Goal: Task Accomplishment & Management: Manage account settings

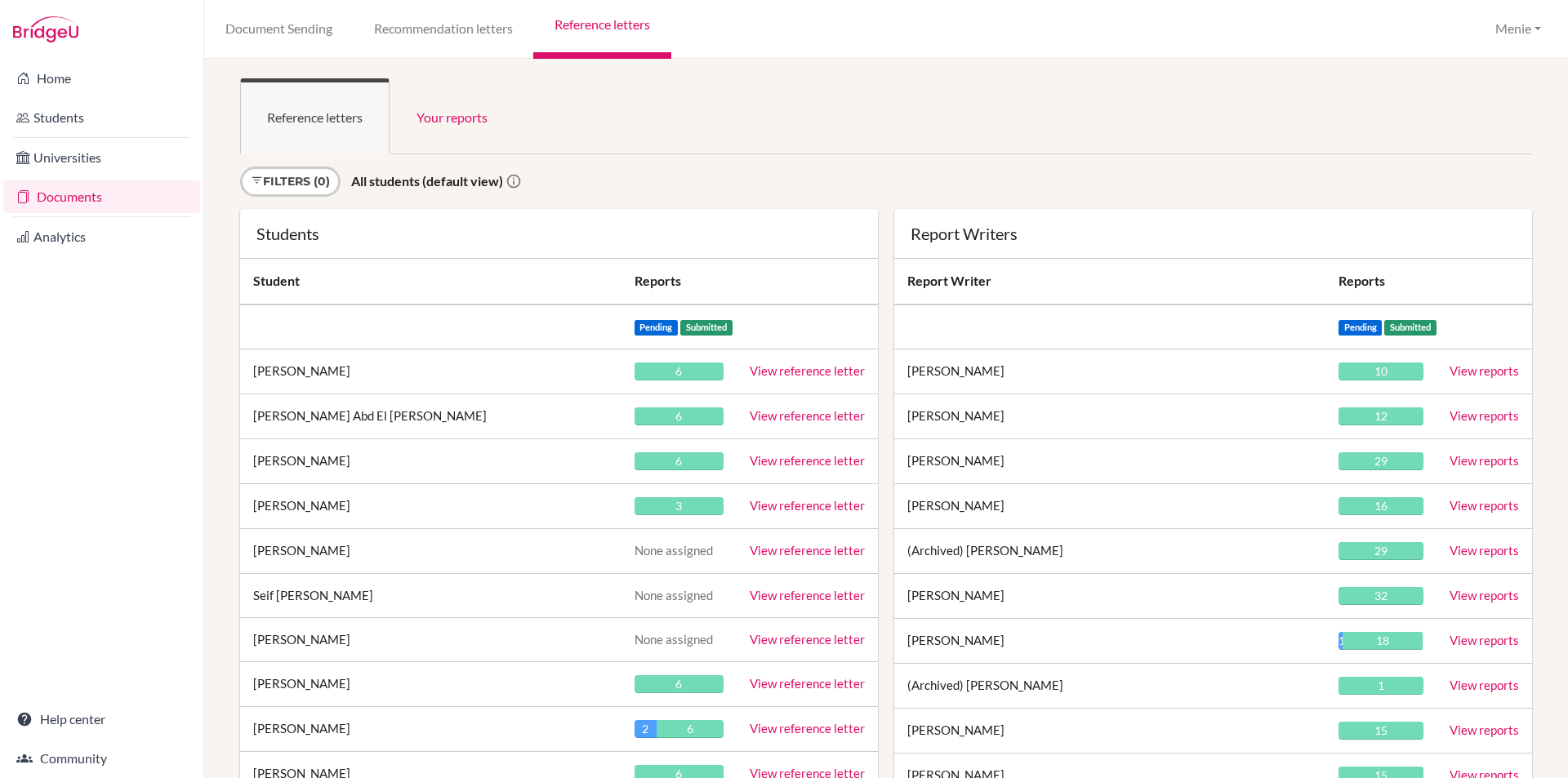
click at [1216, 184] on div "Filters (0) All students (default view)" at bounding box center [886, 187] width 1308 height 42
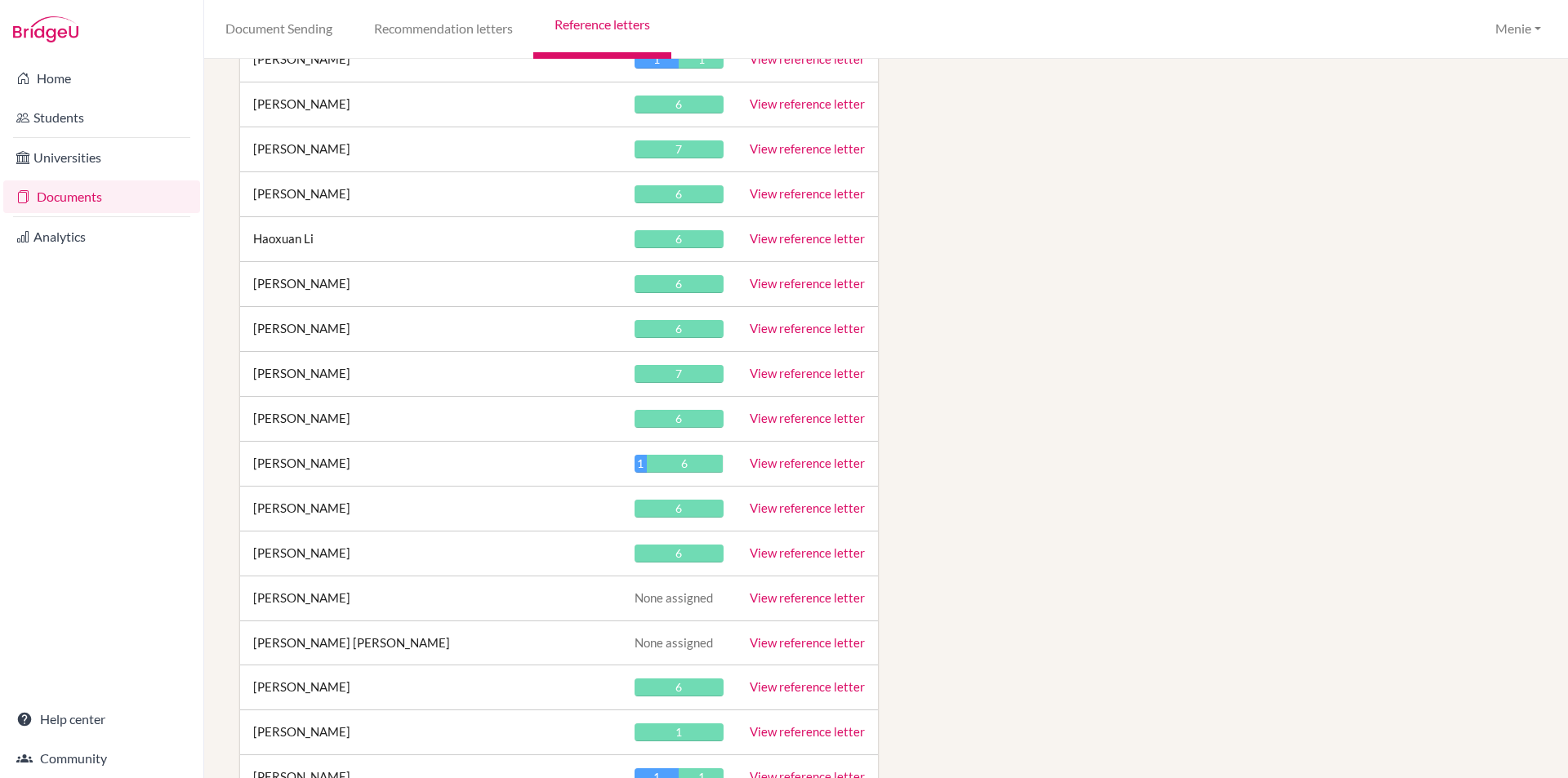
click at [801, 415] on link "View reference letter" at bounding box center [807, 418] width 115 height 15
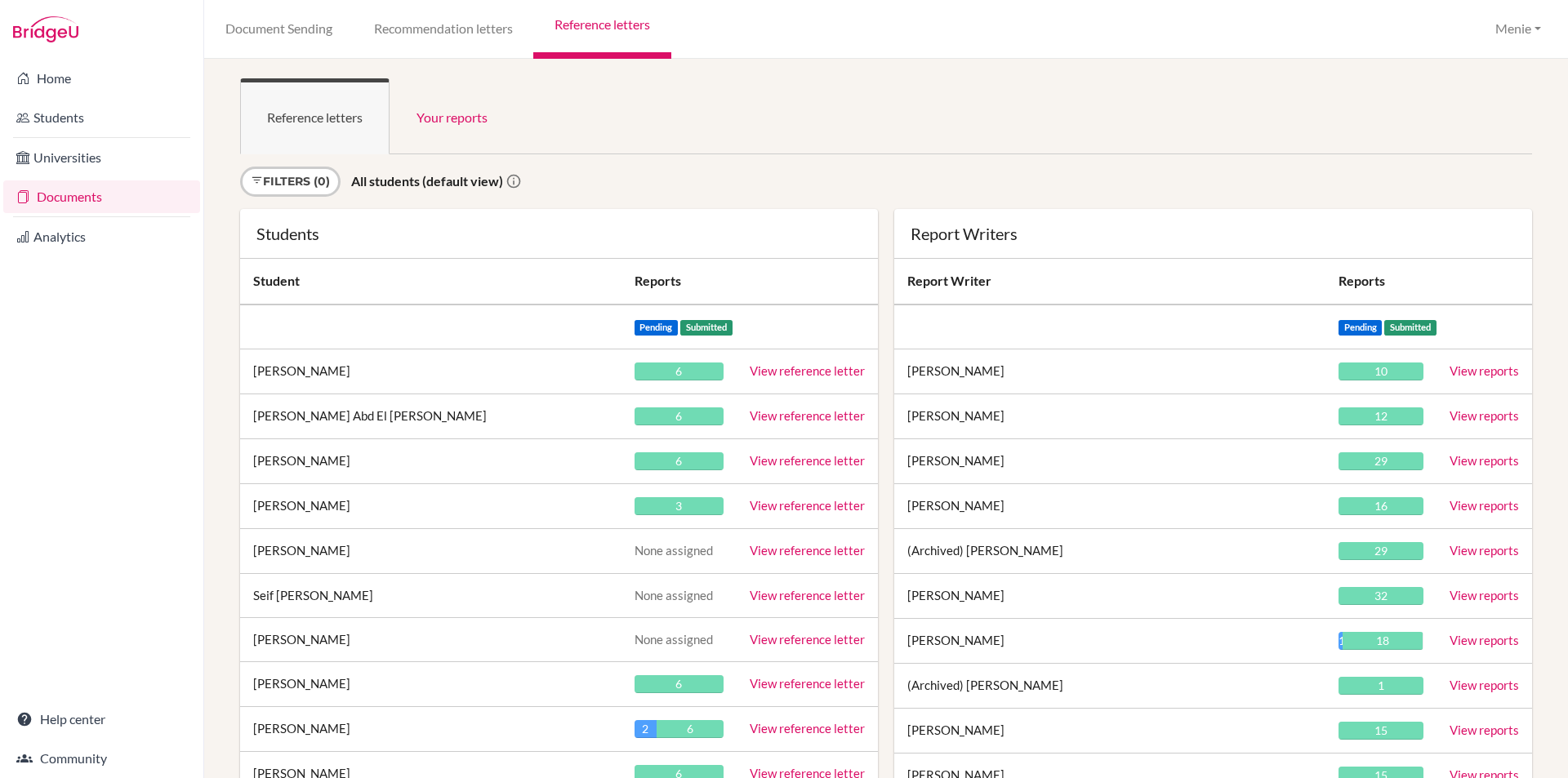
scroll to position [18314, 0]
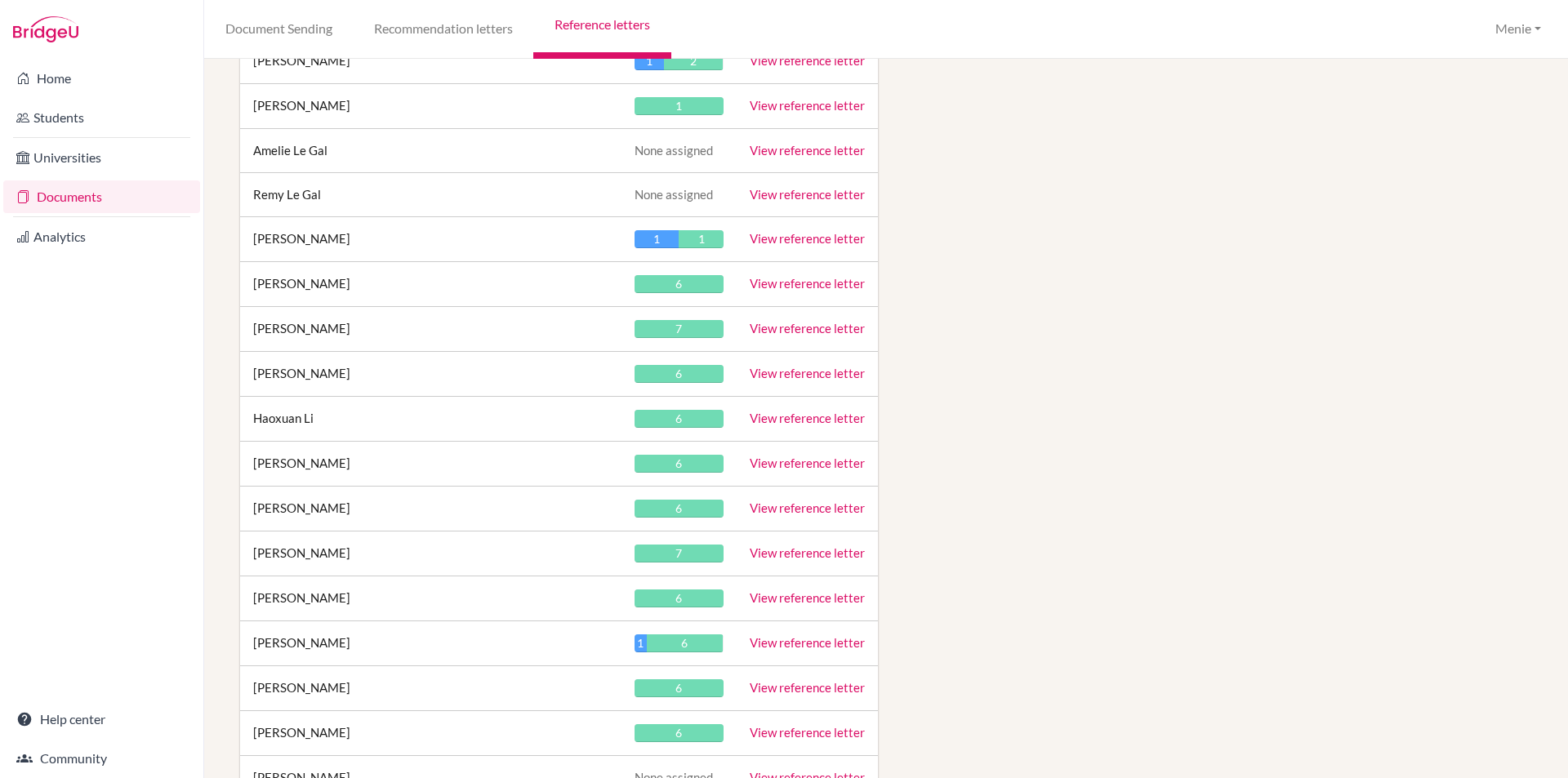
click at [810, 421] on link "View reference letter" at bounding box center [807, 418] width 115 height 15
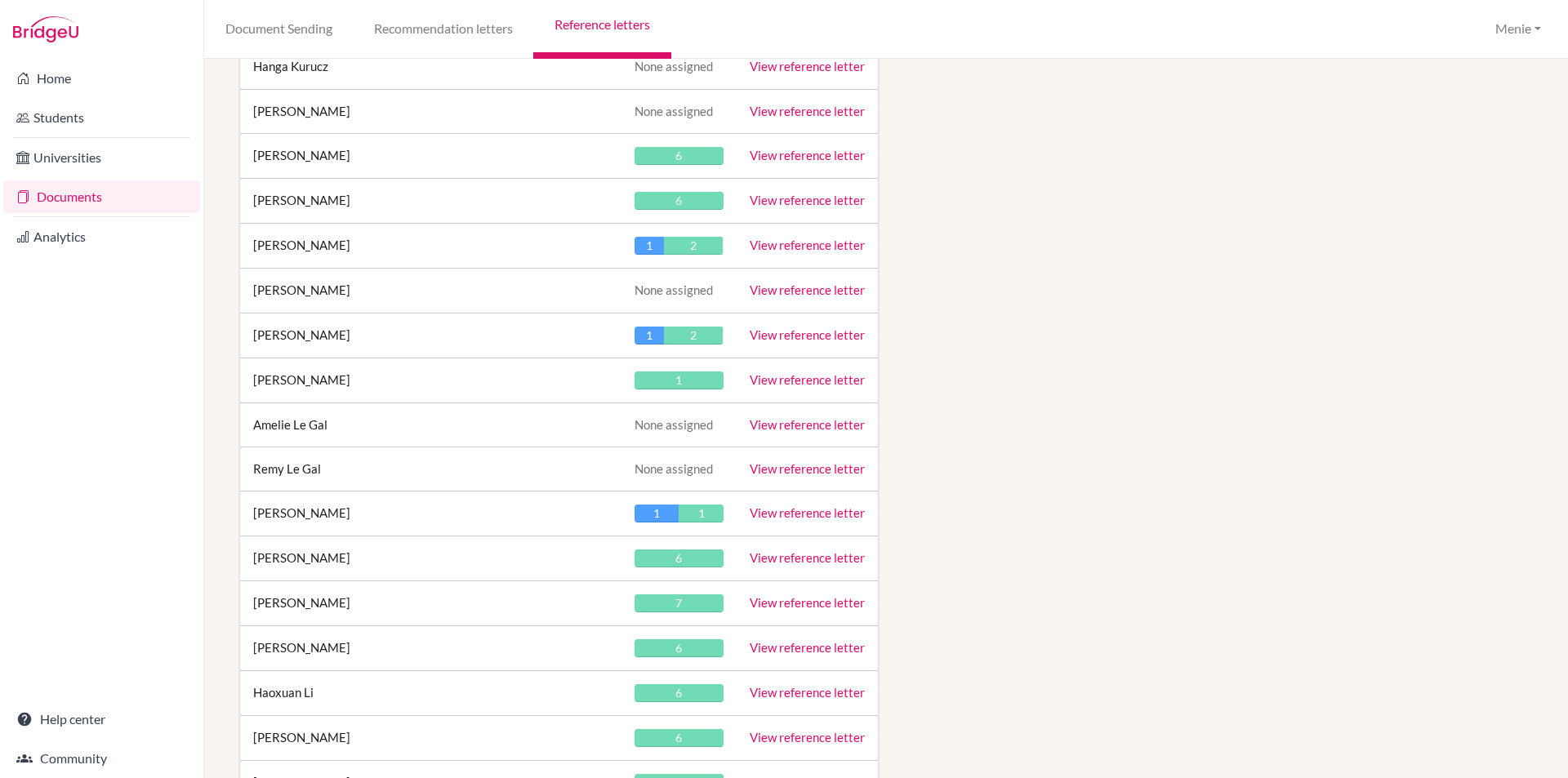
scroll to position [17824, 0]
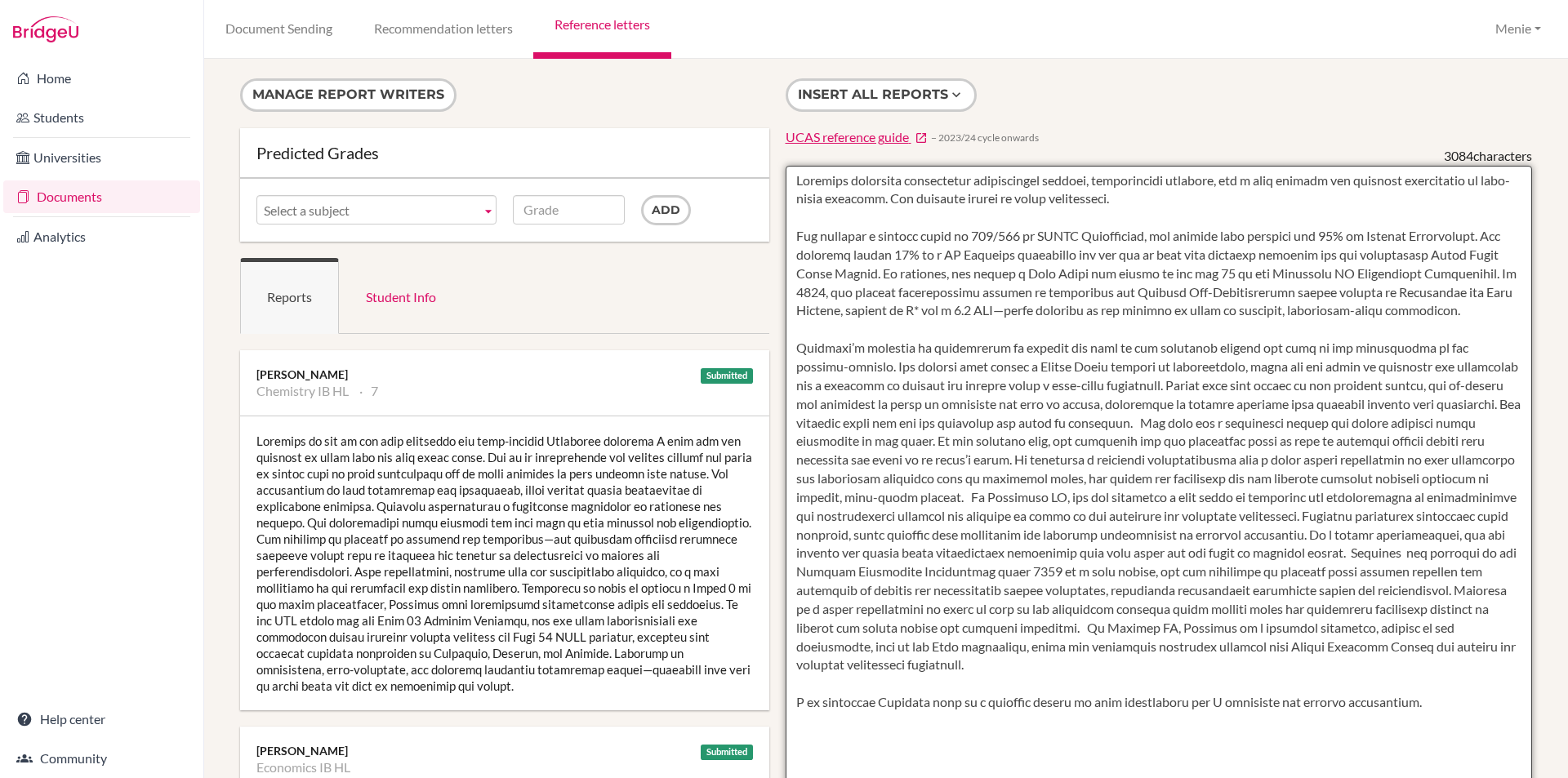
drag, startPoint x: 833, startPoint y: 186, endPoint x: 1482, endPoint y: 728, distance: 845.6
click at [1484, 731] on textarea at bounding box center [1159, 637] width 747 height 944
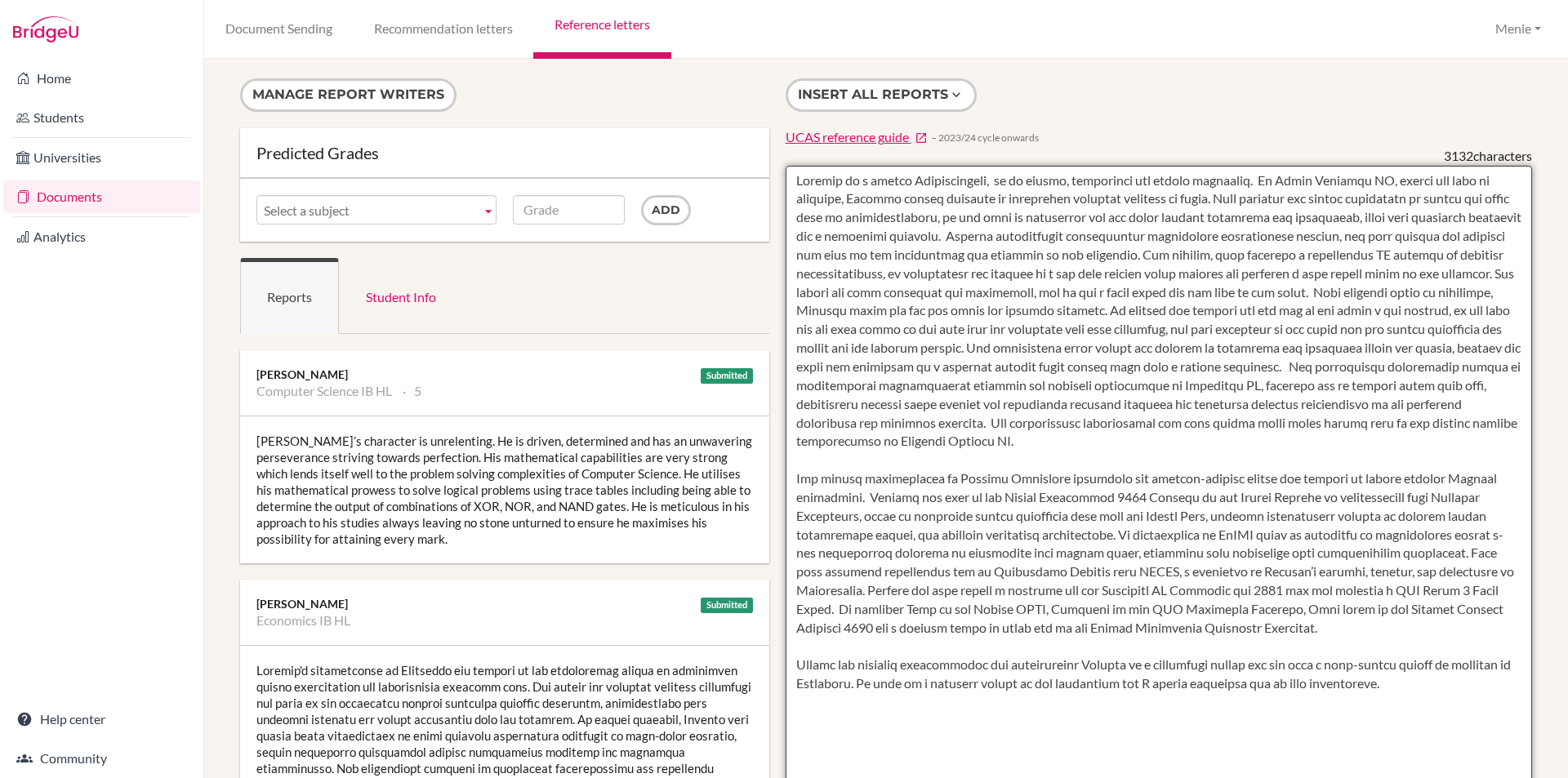
drag, startPoint x: 795, startPoint y: 179, endPoint x: 1302, endPoint y: 529, distance: 616.1
click at [1479, 698] on textarea at bounding box center [1159, 637] width 747 height 944
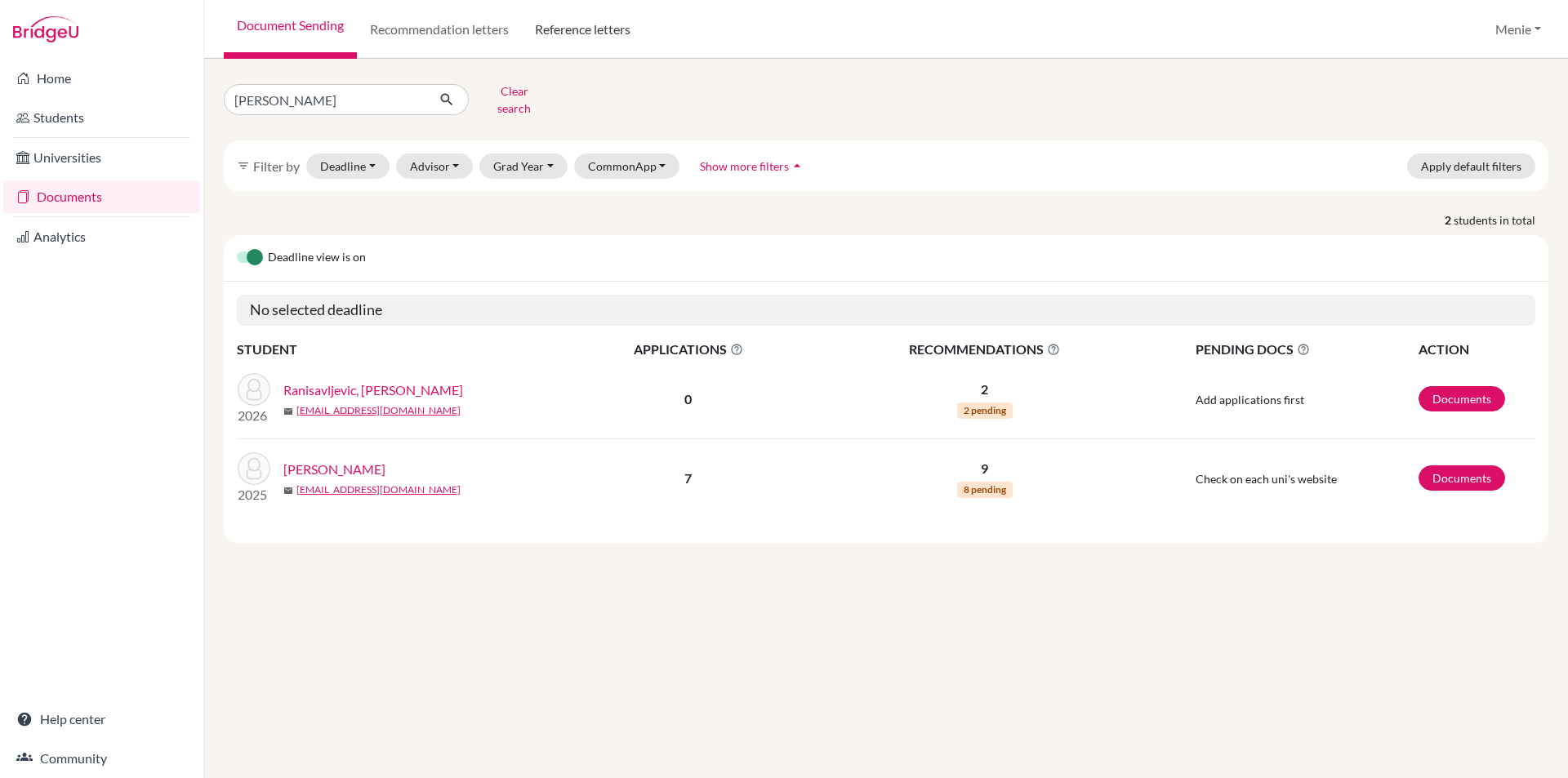
click at [568, 26] on link "Reference letters" at bounding box center [583, 29] width 121 height 59
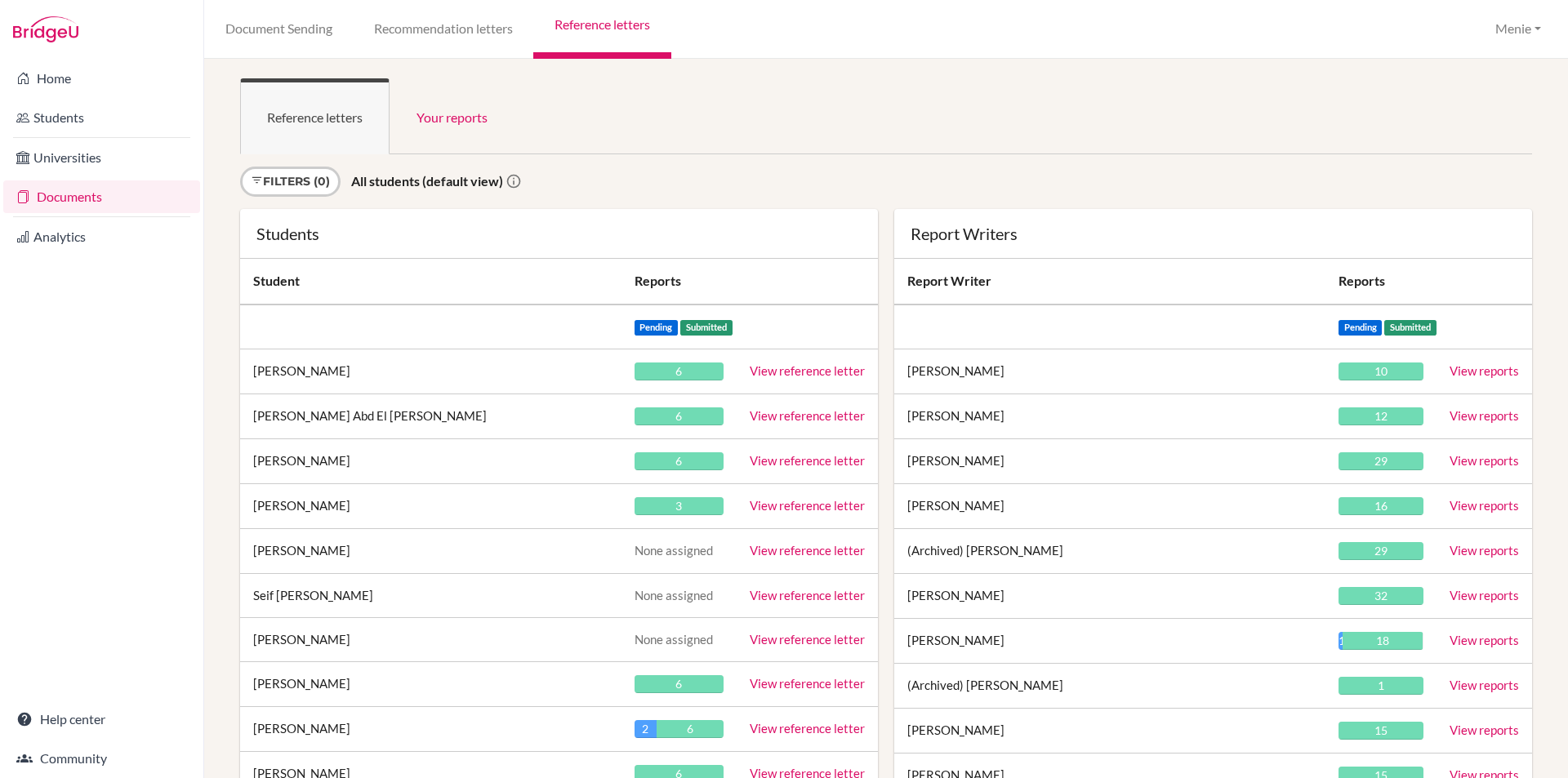
scroll to position [32735, 0]
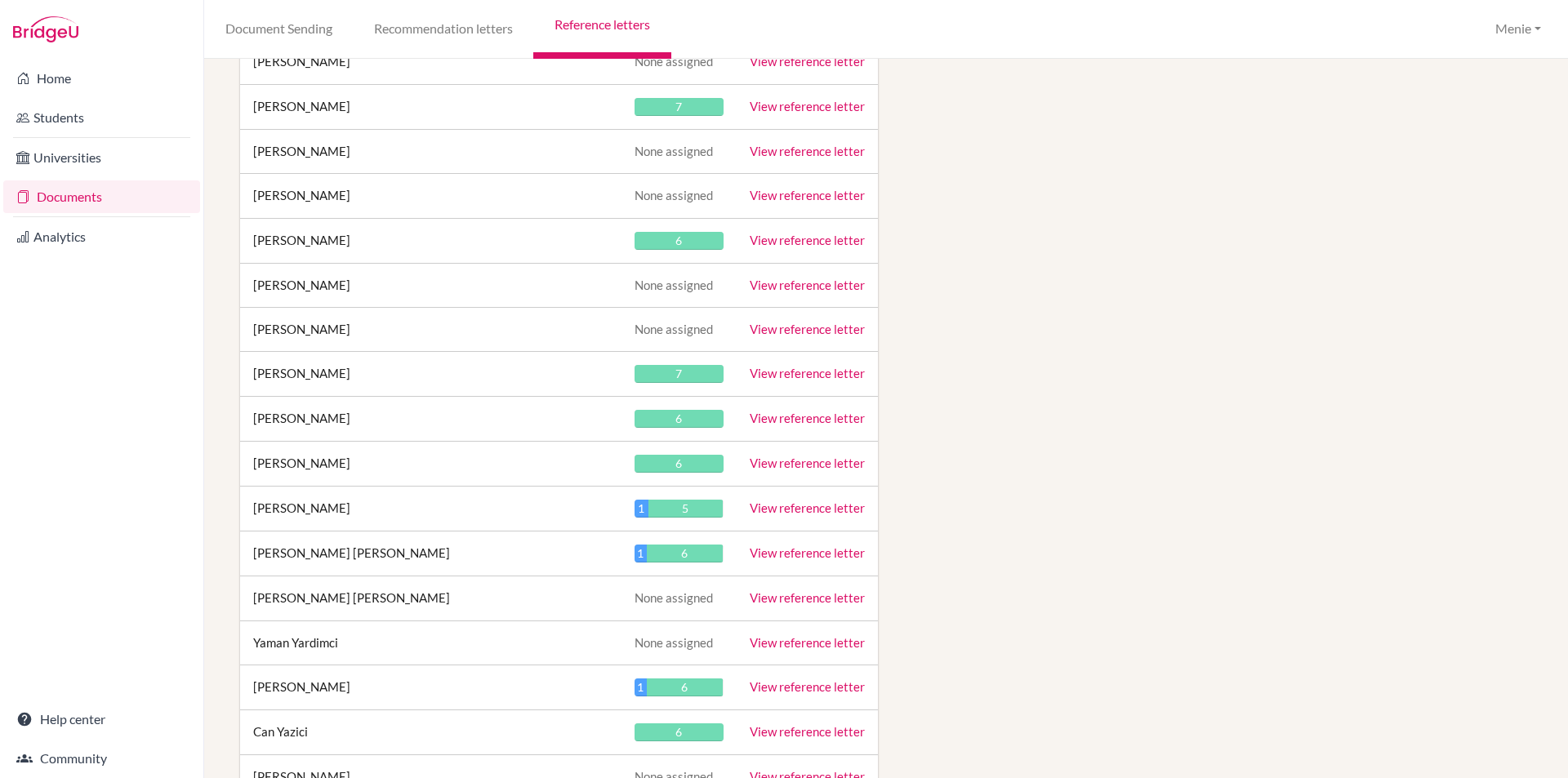
click at [780, 413] on link "View reference letter" at bounding box center [807, 418] width 115 height 15
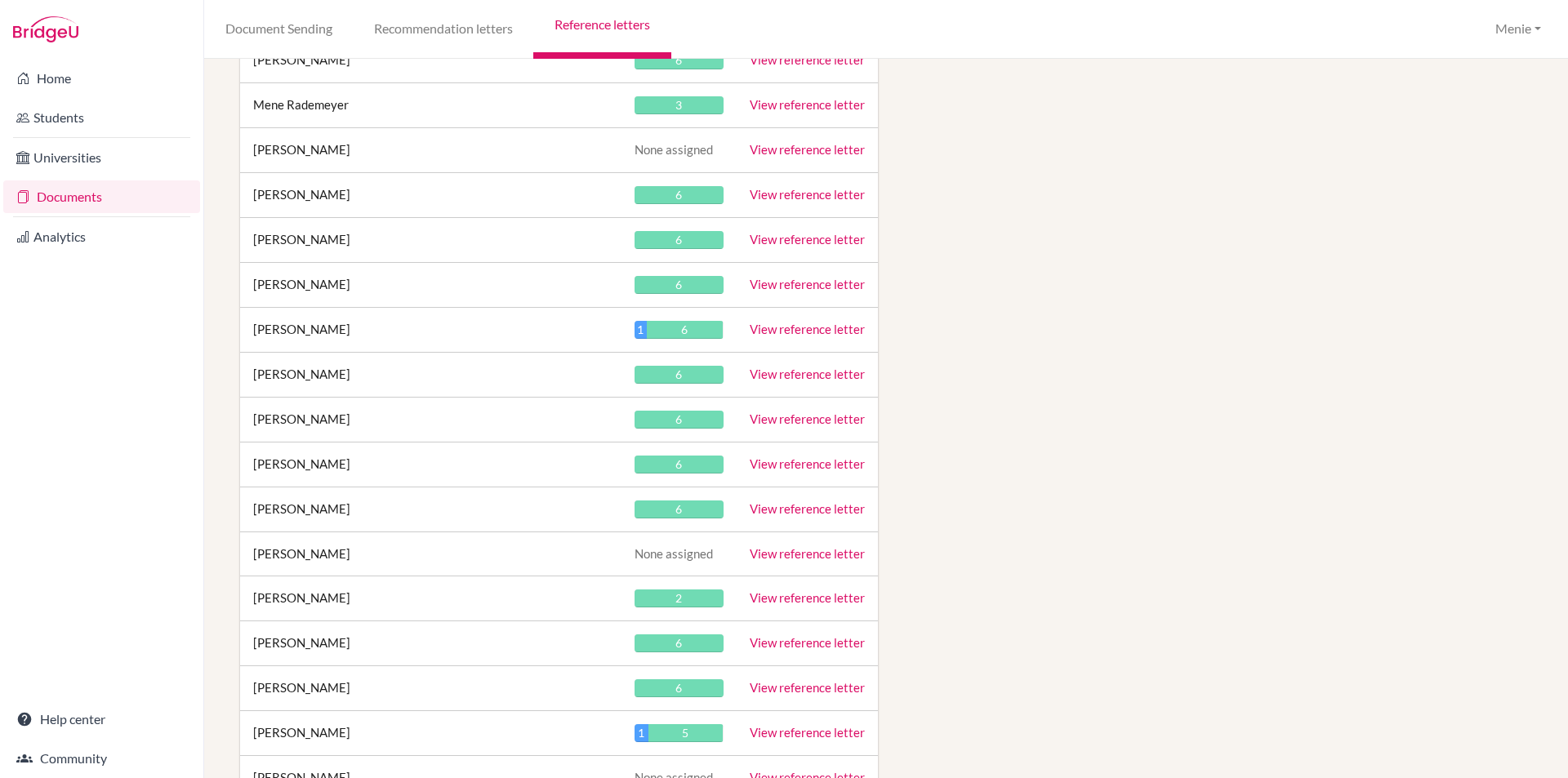
scroll to position [25058, 0]
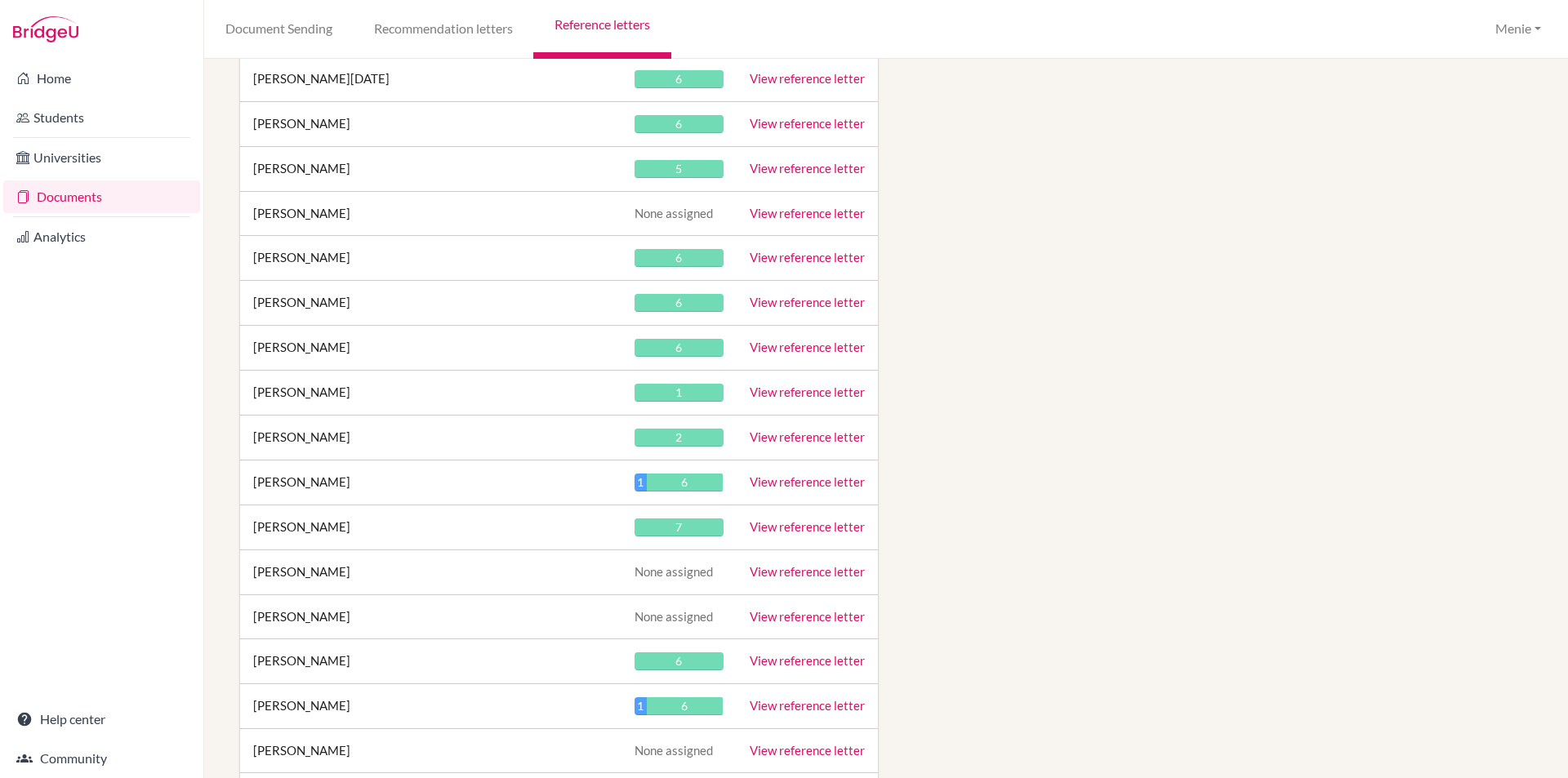
click at [1115, 24] on div "Document Sending Recommendation letters Reference letters Menie Profile School …" at bounding box center [886, 29] width 1364 height 59
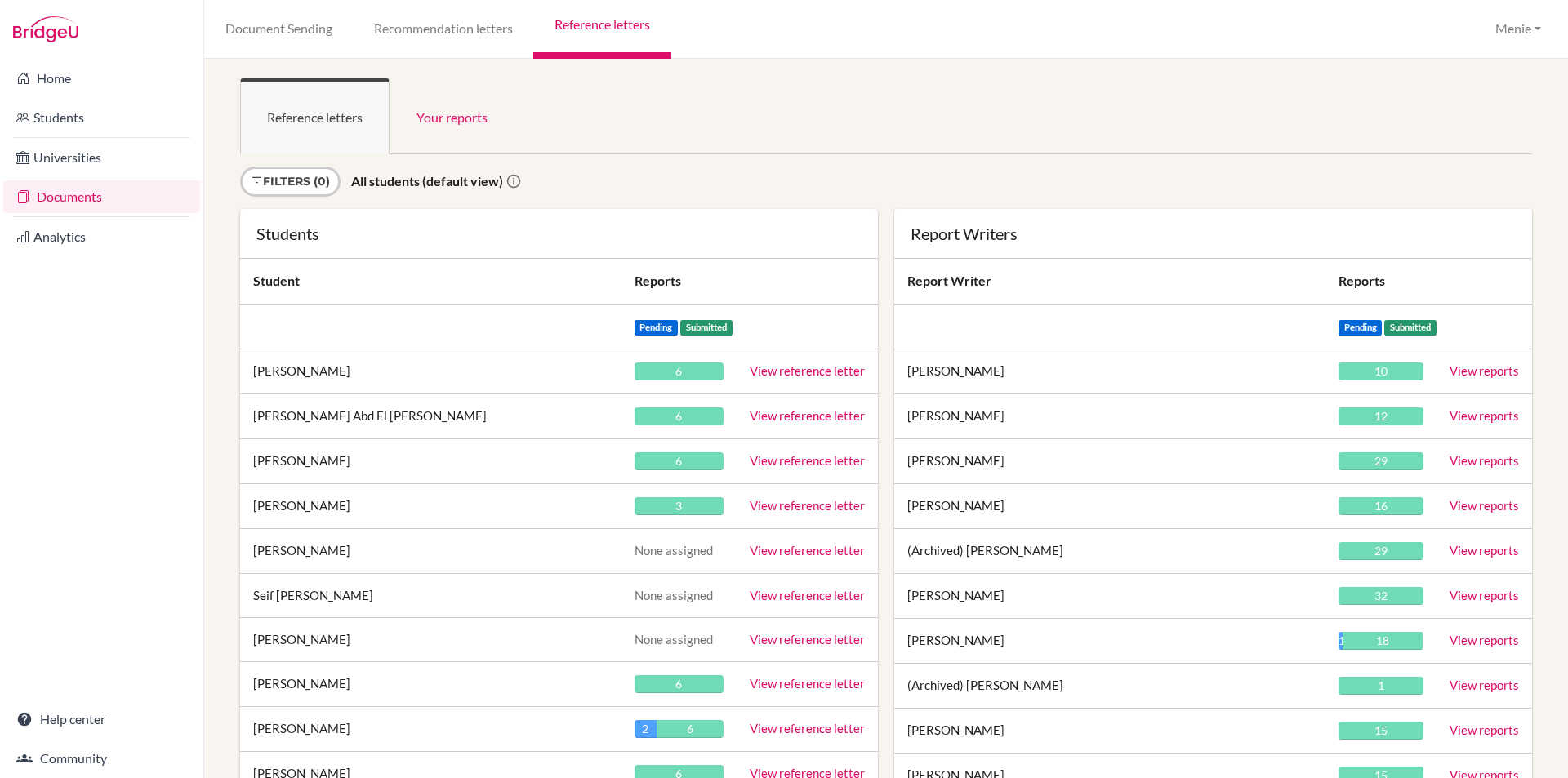
click at [788, 369] on link "View reference letter" at bounding box center [807, 371] width 115 height 15
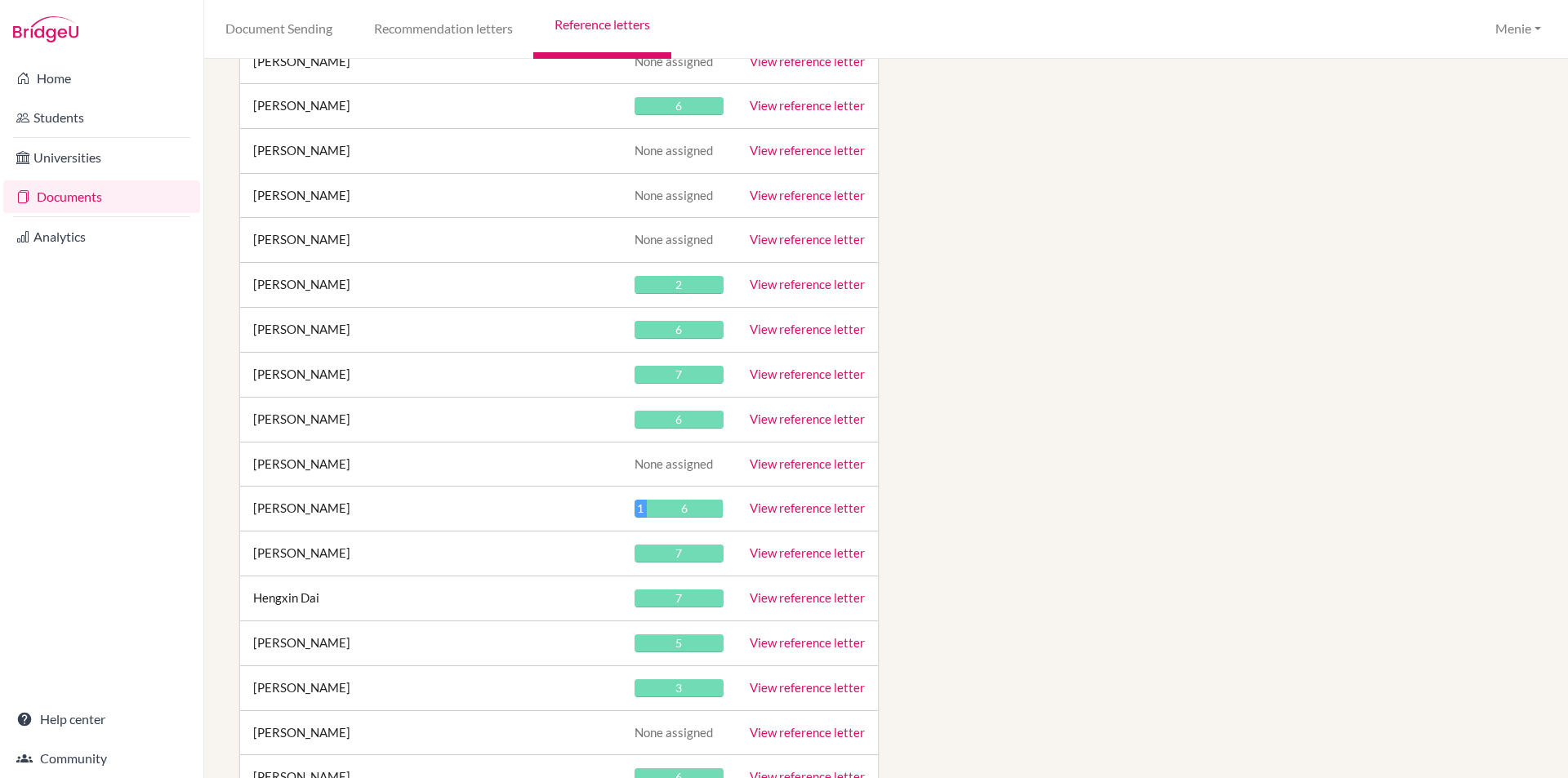
scroll to position [26868, 0]
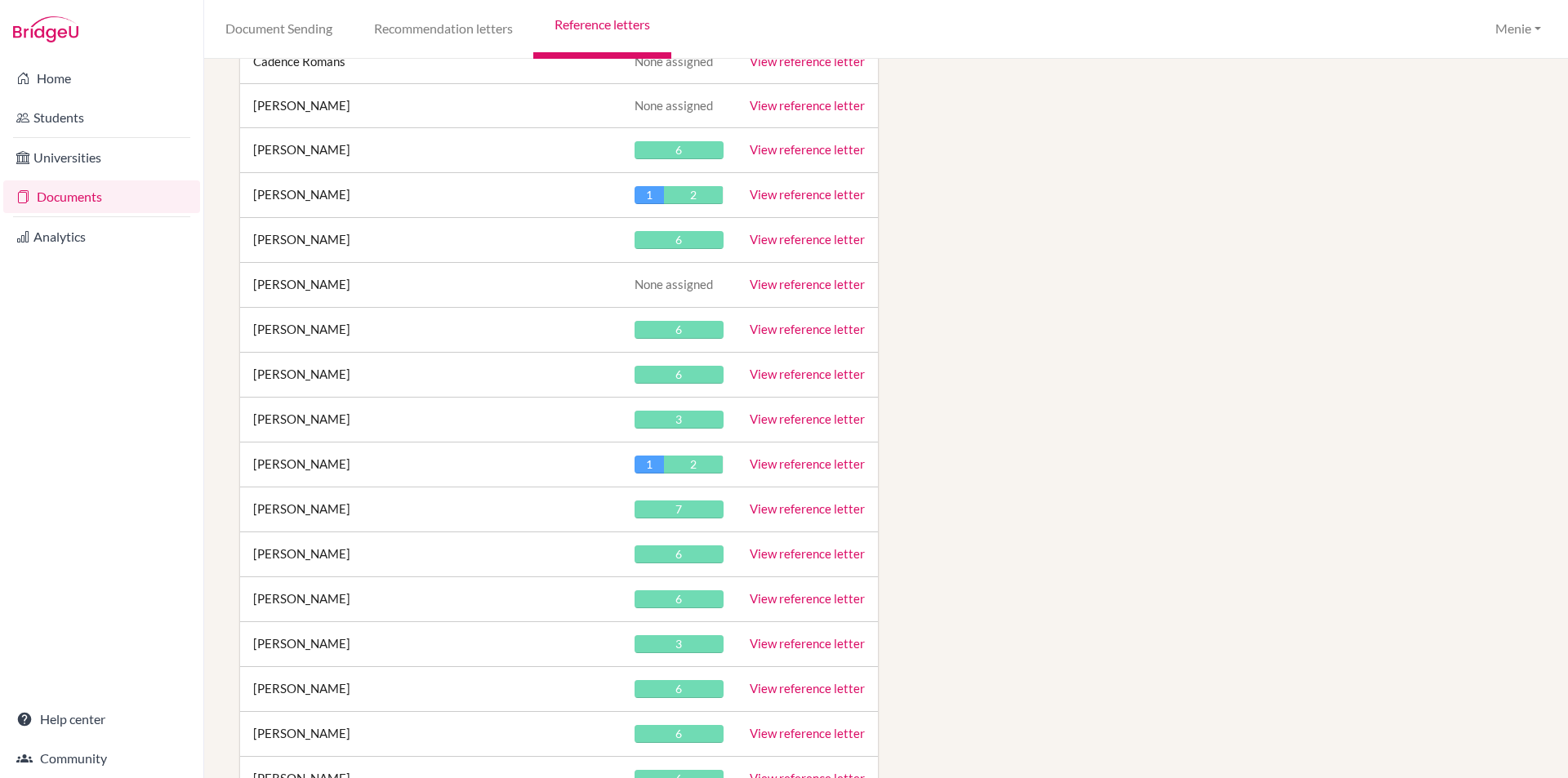
click at [841, 414] on link "View reference letter" at bounding box center [807, 419] width 115 height 15
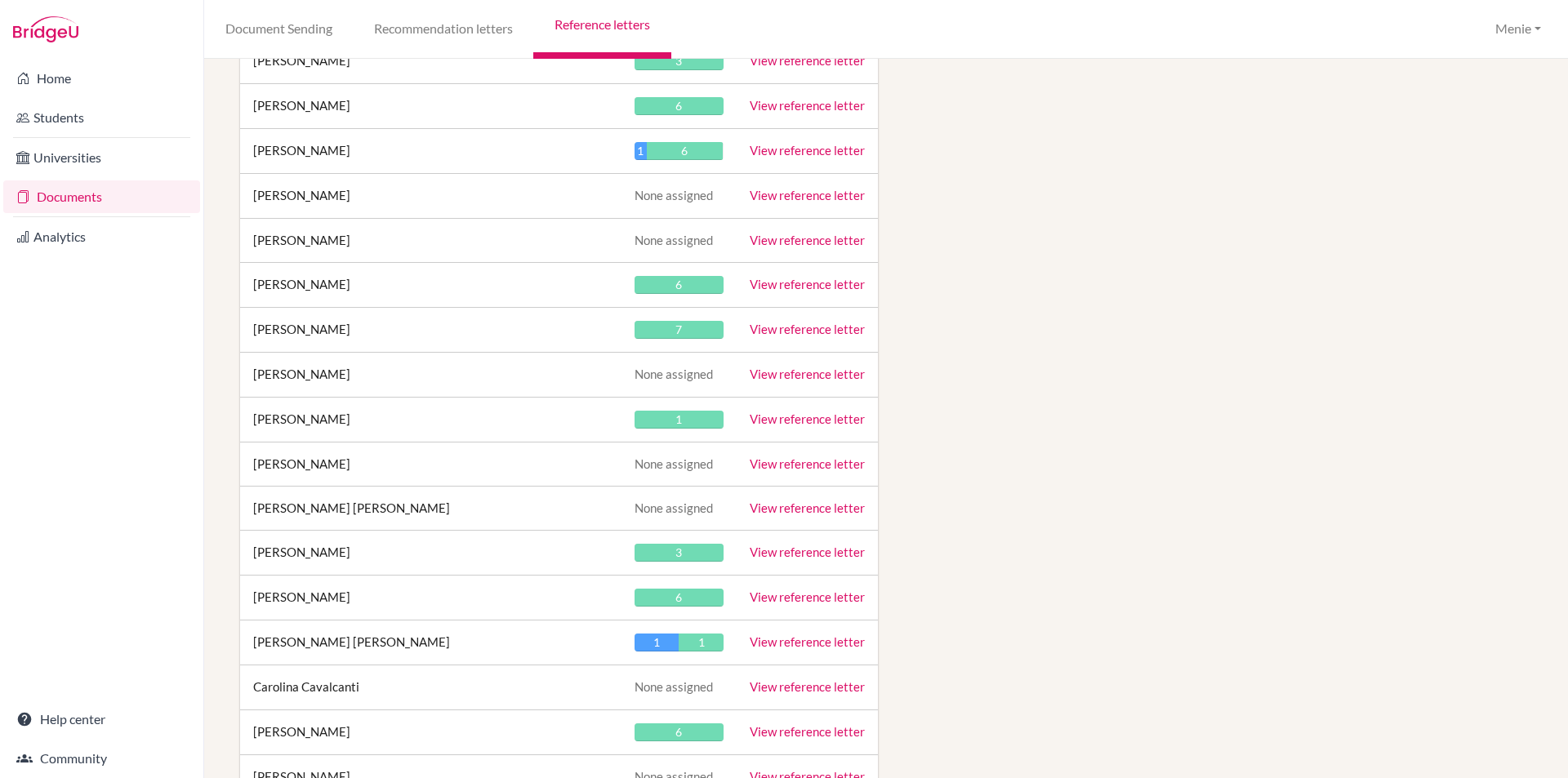
click at [750, 421] on link "View reference letter" at bounding box center [807, 419] width 115 height 15
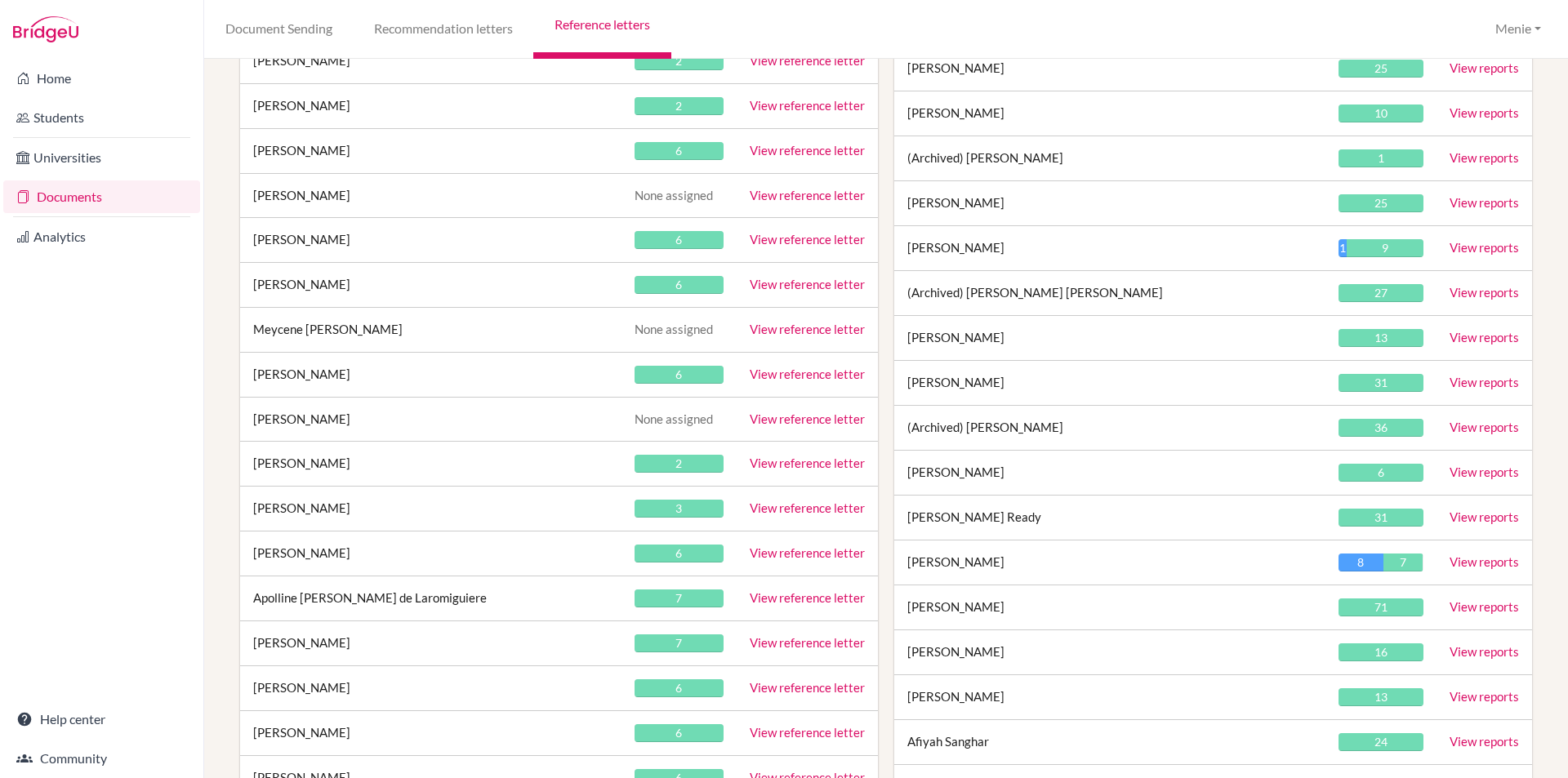
scroll to position [30093, 0]
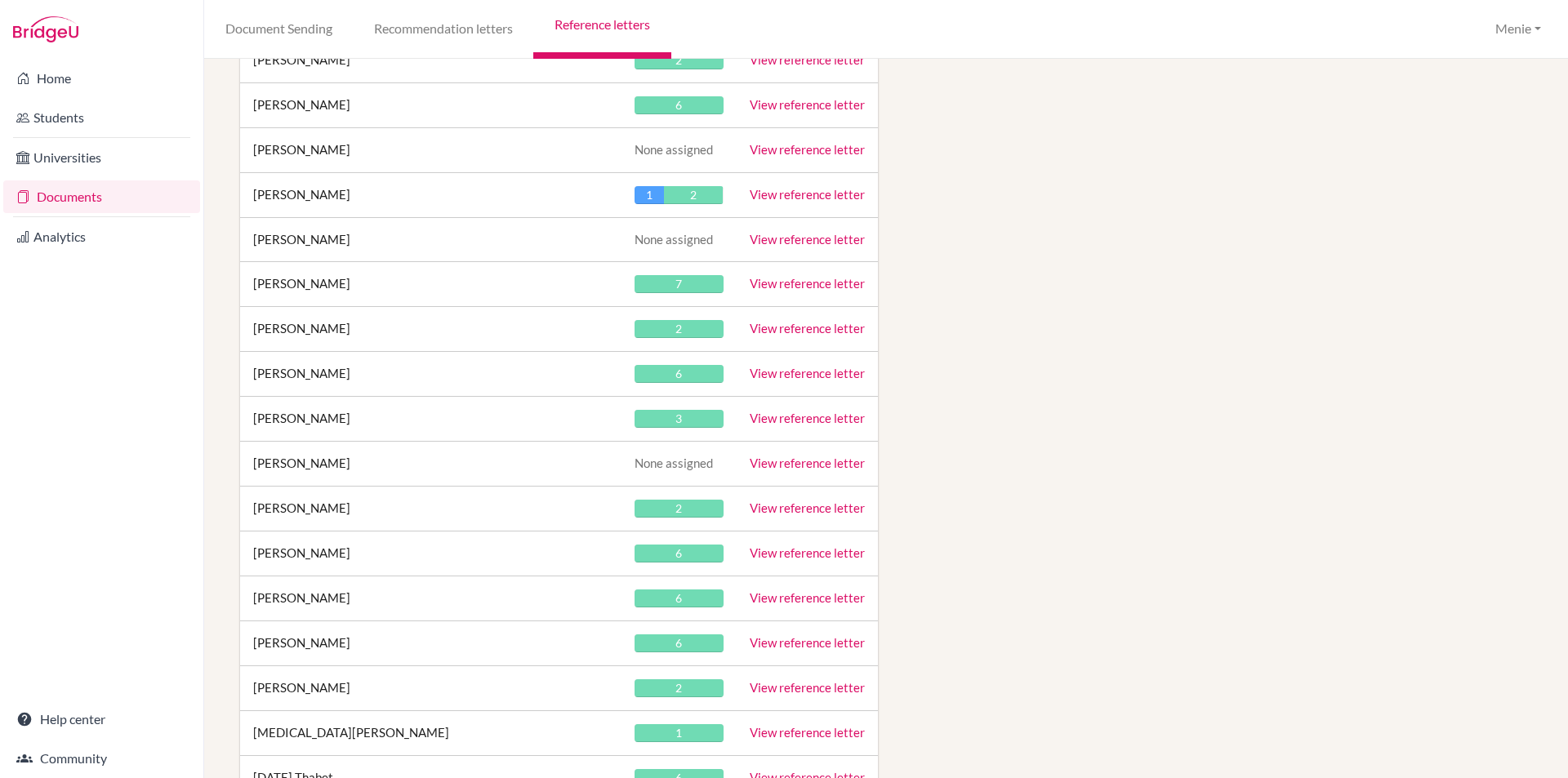
click at [824, 416] on link "View reference letter" at bounding box center [807, 418] width 115 height 15
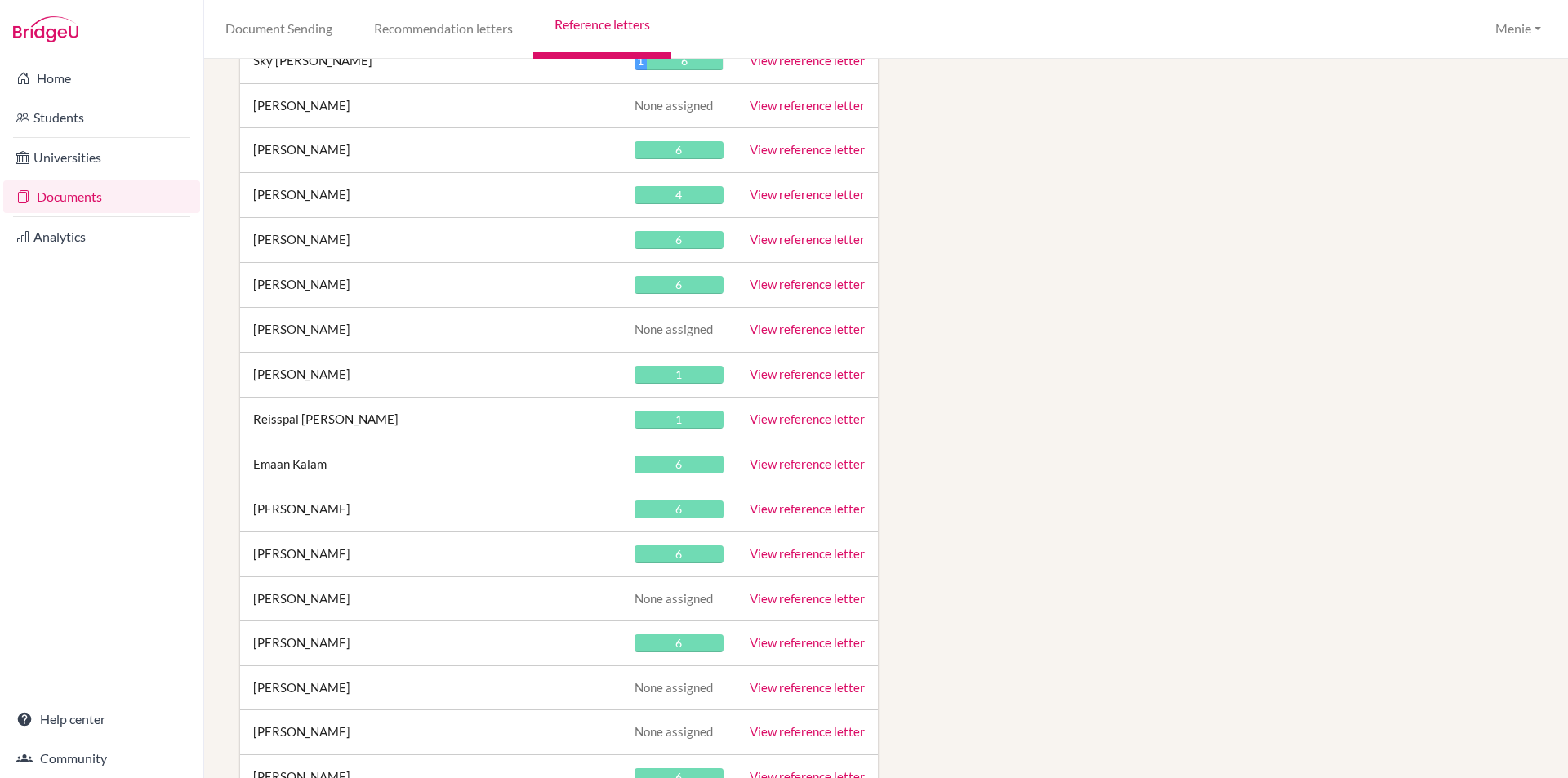
drag, startPoint x: 761, startPoint y: 415, endPoint x: 751, endPoint y: 413, distance: 10.2
click at [759, 415] on link "View reference letter" at bounding box center [807, 419] width 115 height 15
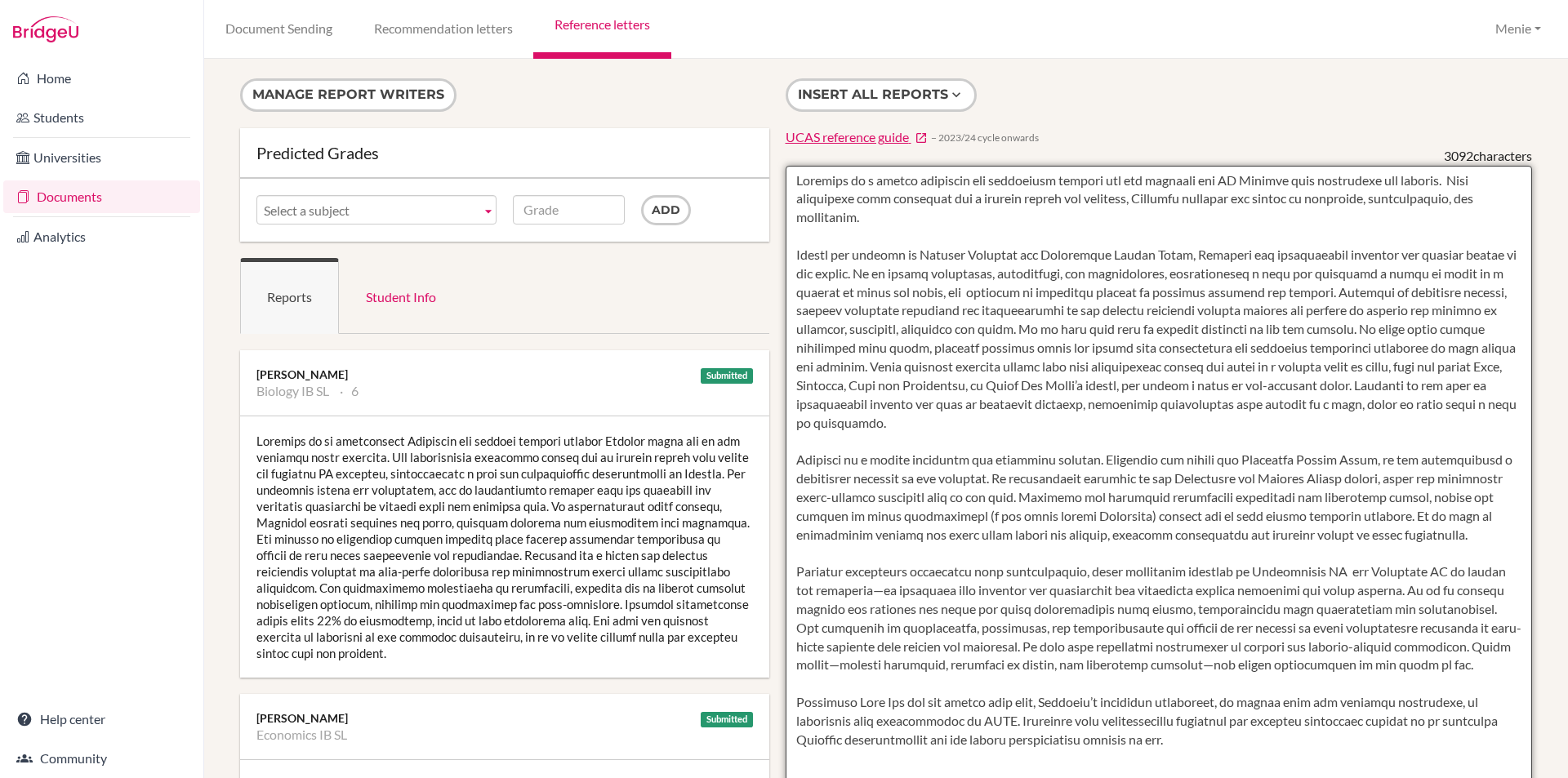
drag, startPoint x: 791, startPoint y: 178, endPoint x: 1310, endPoint y: 750, distance: 772.4
click at [1310, 750] on textarea at bounding box center [1159, 637] width 747 height 944
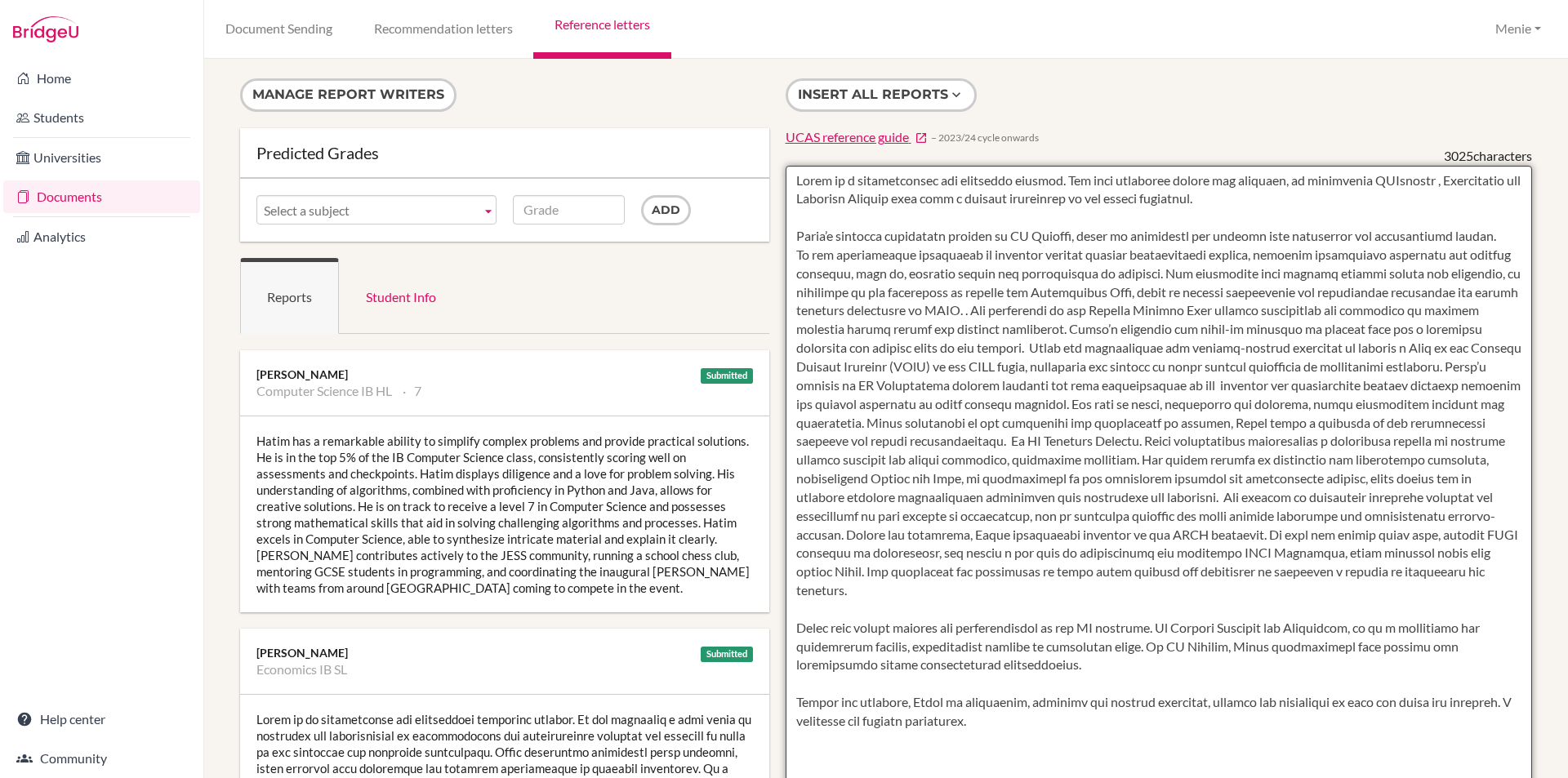
drag, startPoint x: 792, startPoint y: 180, endPoint x: 1132, endPoint y: 731, distance: 647.5
click at [1132, 731] on textarea at bounding box center [1159, 637] width 747 height 944
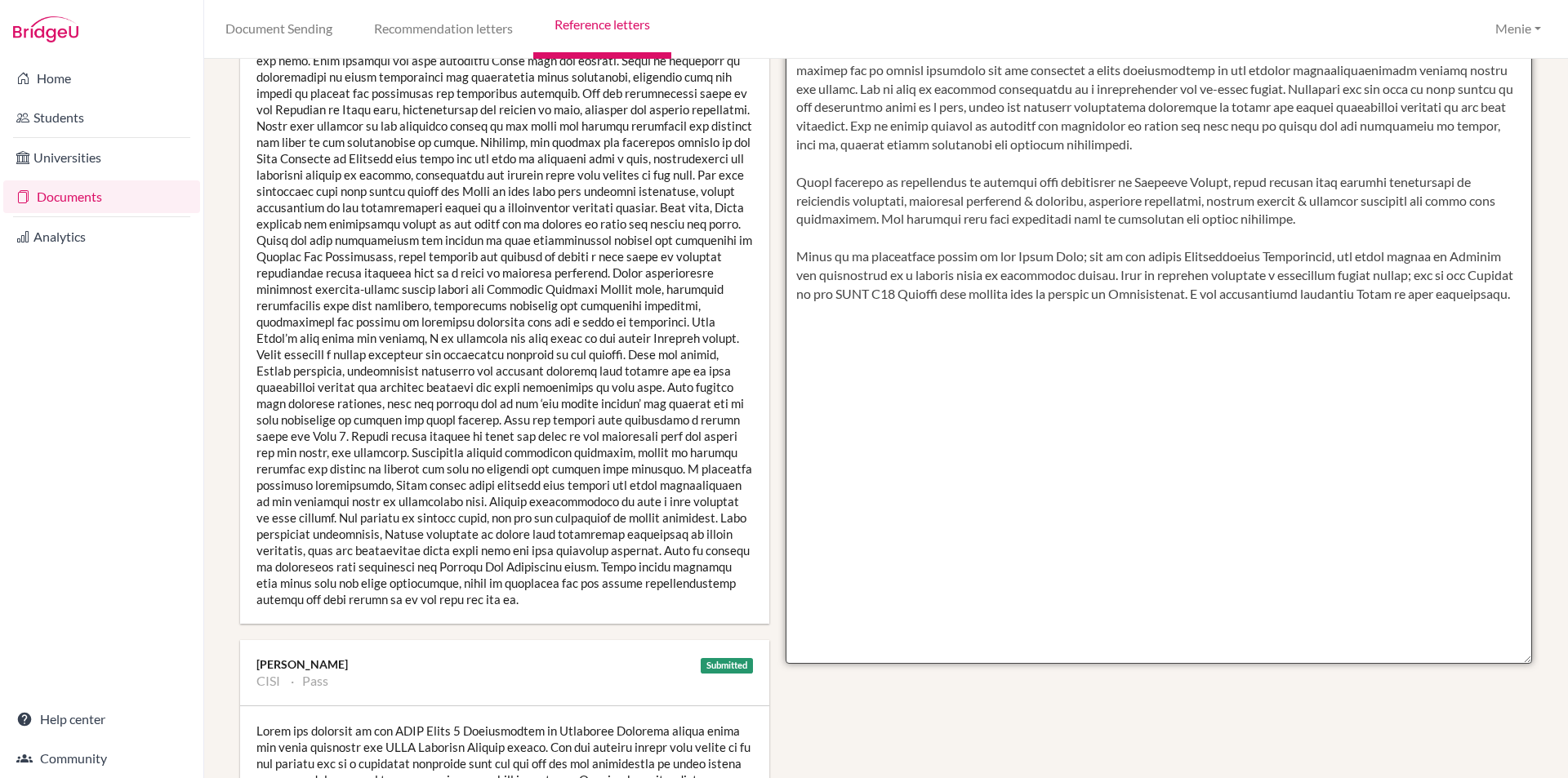
scroll to position [445, 0]
drag, startPoint x: 789, startPoint y: 178, endPoint x: 1117, endPoint y: 305, distance: 351.7
click at [1127, 310] on textarea at bounding box center [1159, 193] width 747 height 944
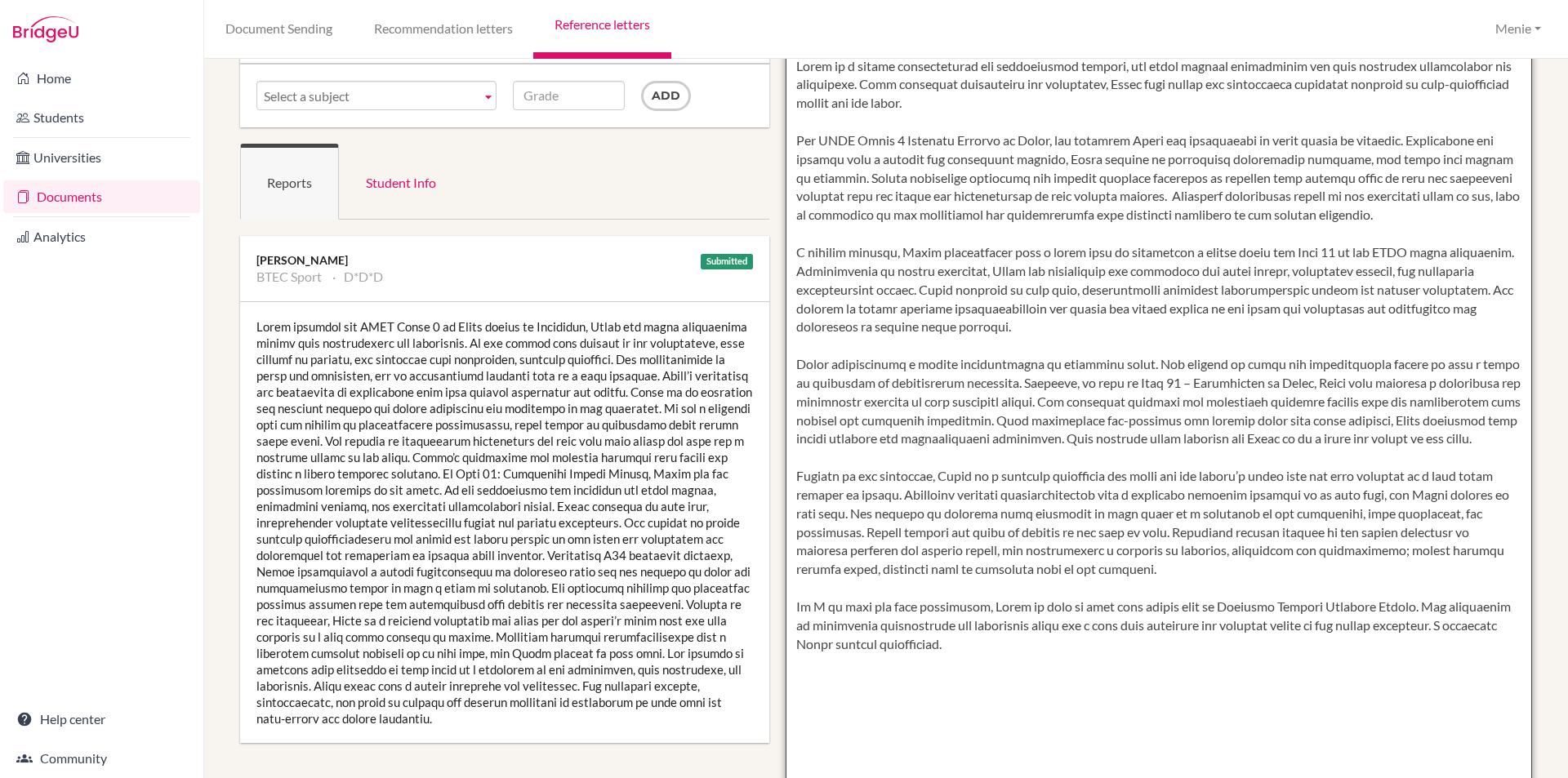
scroll to position [281, 0]
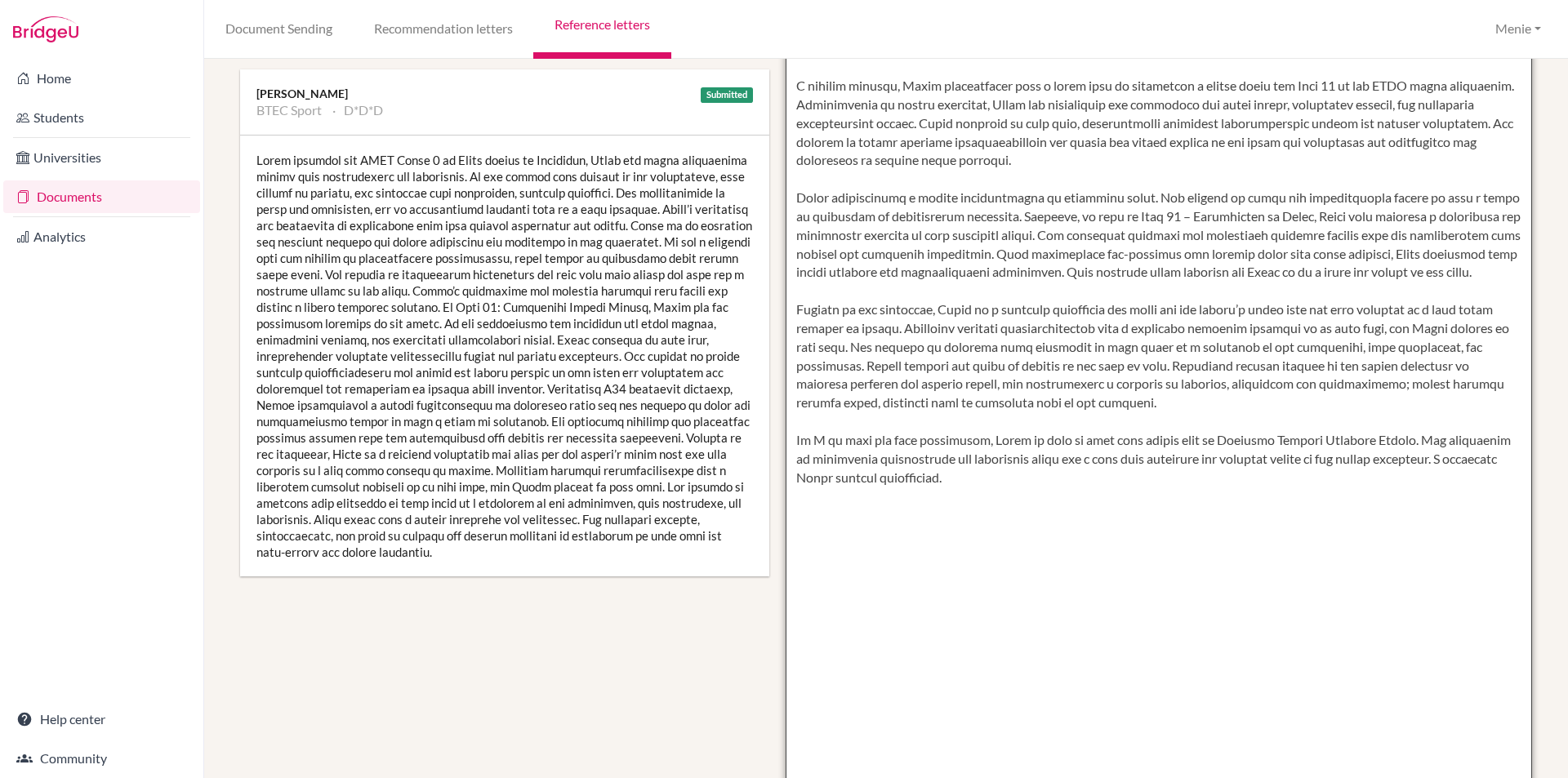
drag, startPoint x: 790, startPoint y: 181, endPoint x: 1318, endPoint y: 523, distance: 629.1
click at [1318, 523] on textarea at bounding box center [1159, 356] width 747 height 944
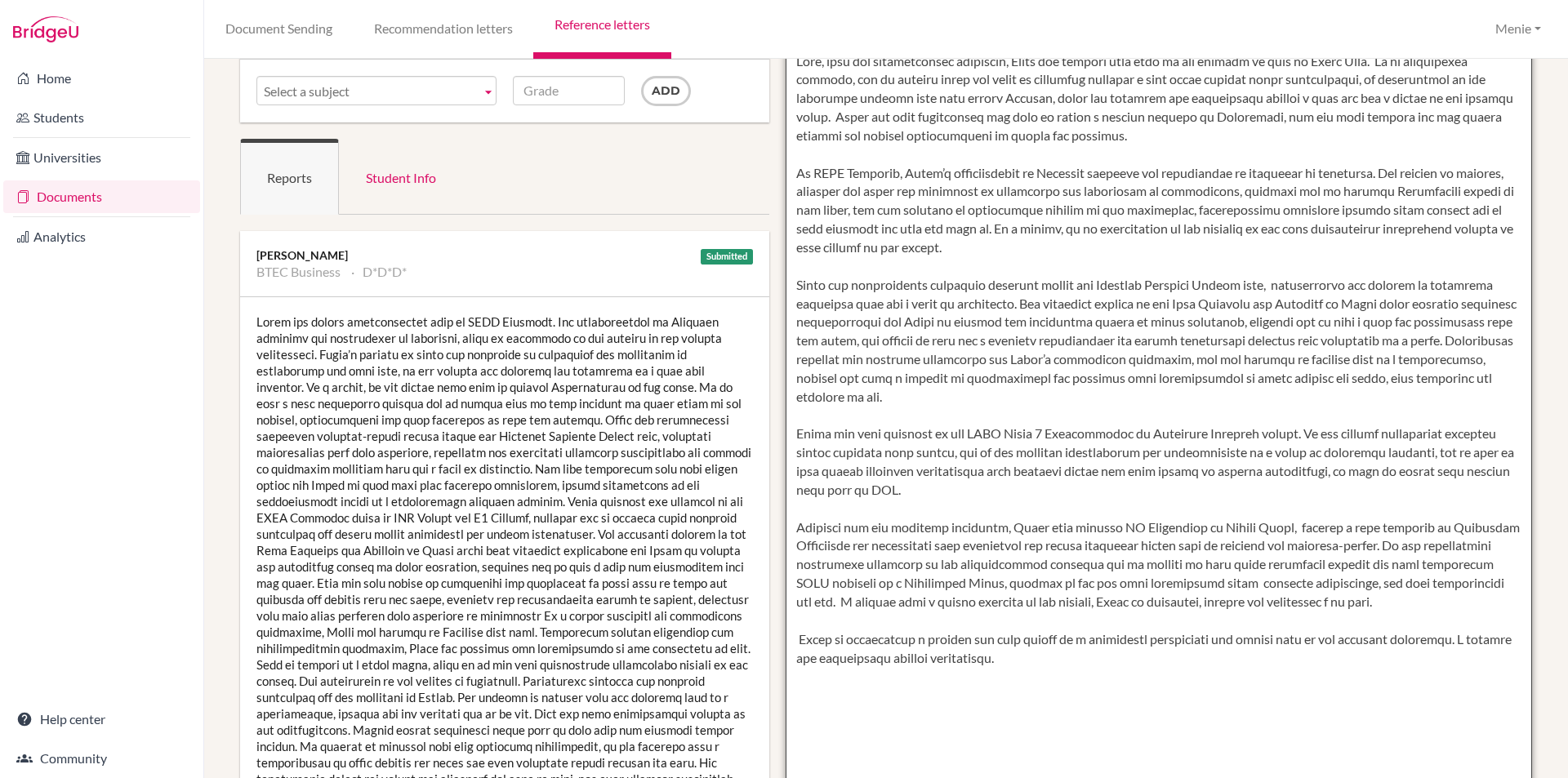
scroll to position [229, 0]
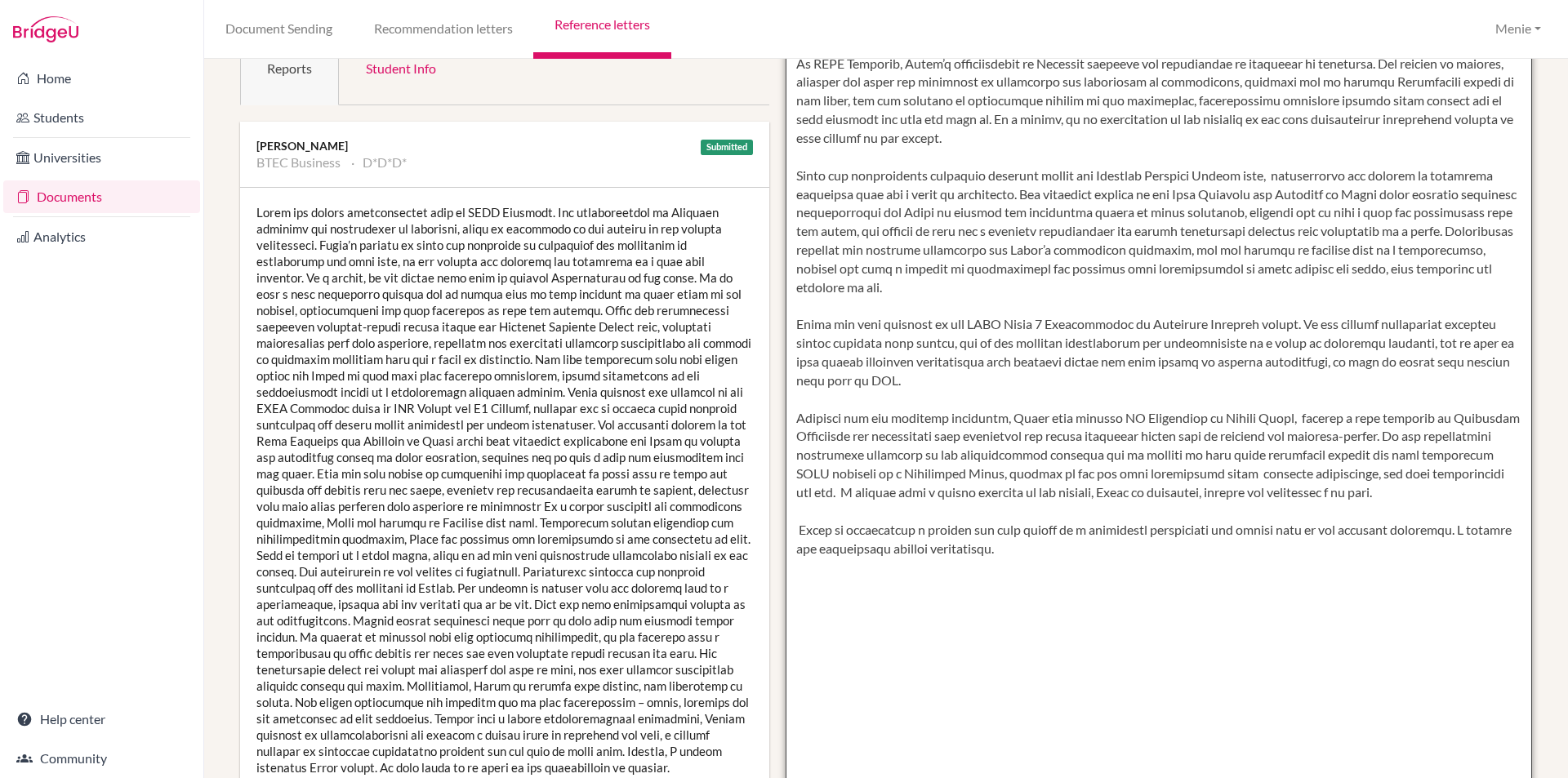
drag, startPoint x: 790, startPoint y: 176, endPoint x: 1055, endPoint y: 497, distance: 416.3
click at [1158, 578] on textarea at bounding box center [1159, 409] width 747 height 944
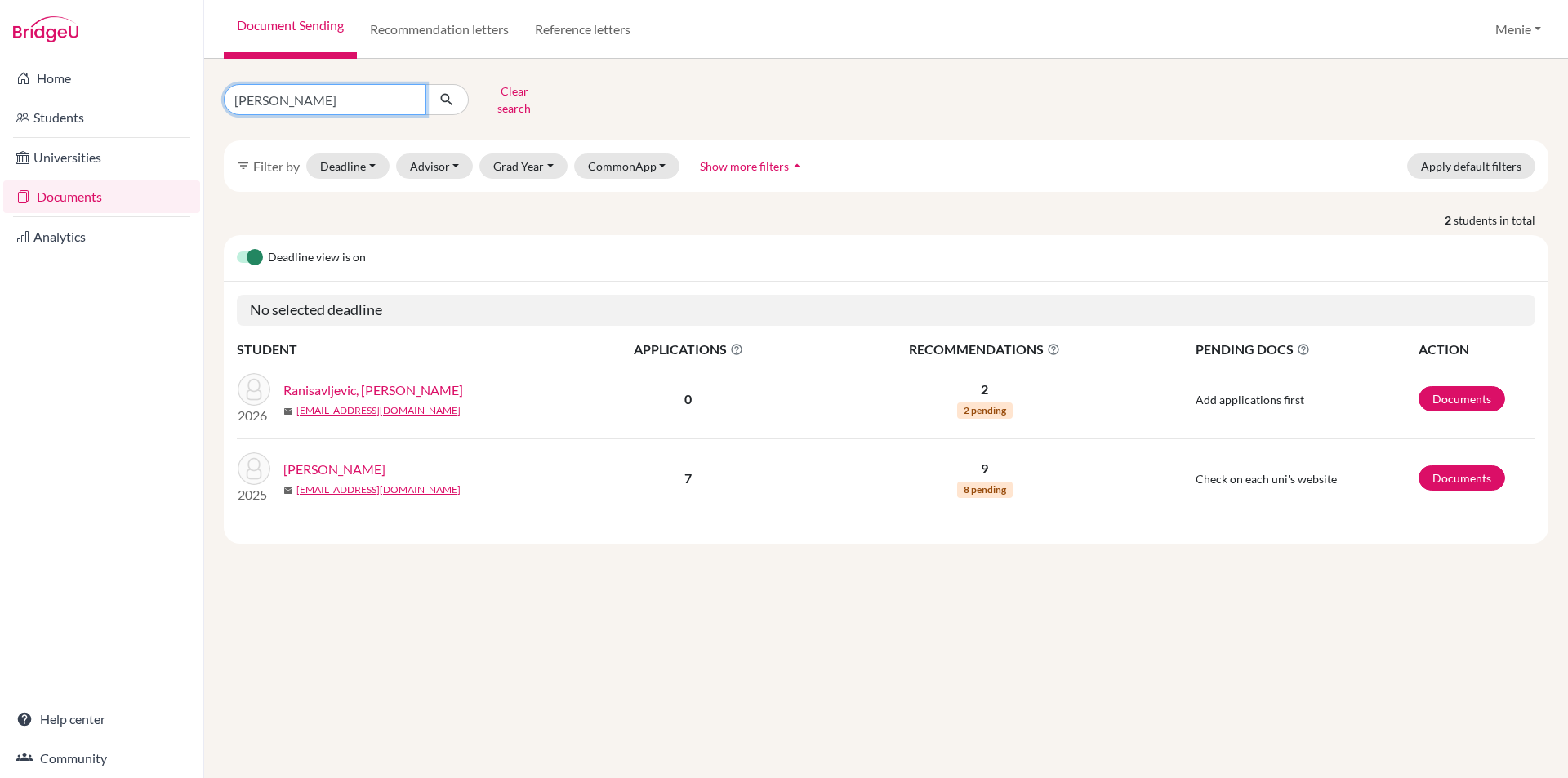
drag, startPoint x: 289, startPoint y: 97, endPoint x: -505, endPoint y: 102, distance: 794.0
click at [0, 102] on html "Home Students Universities Documents Analytics Help center Community Document S…" at bounding box center [784, 389] width 1568 height 778
type input "[PERSON_NAME]"
click at [447, 92] on icon "submit" at bounding box center [446, 99] width 17 height 17
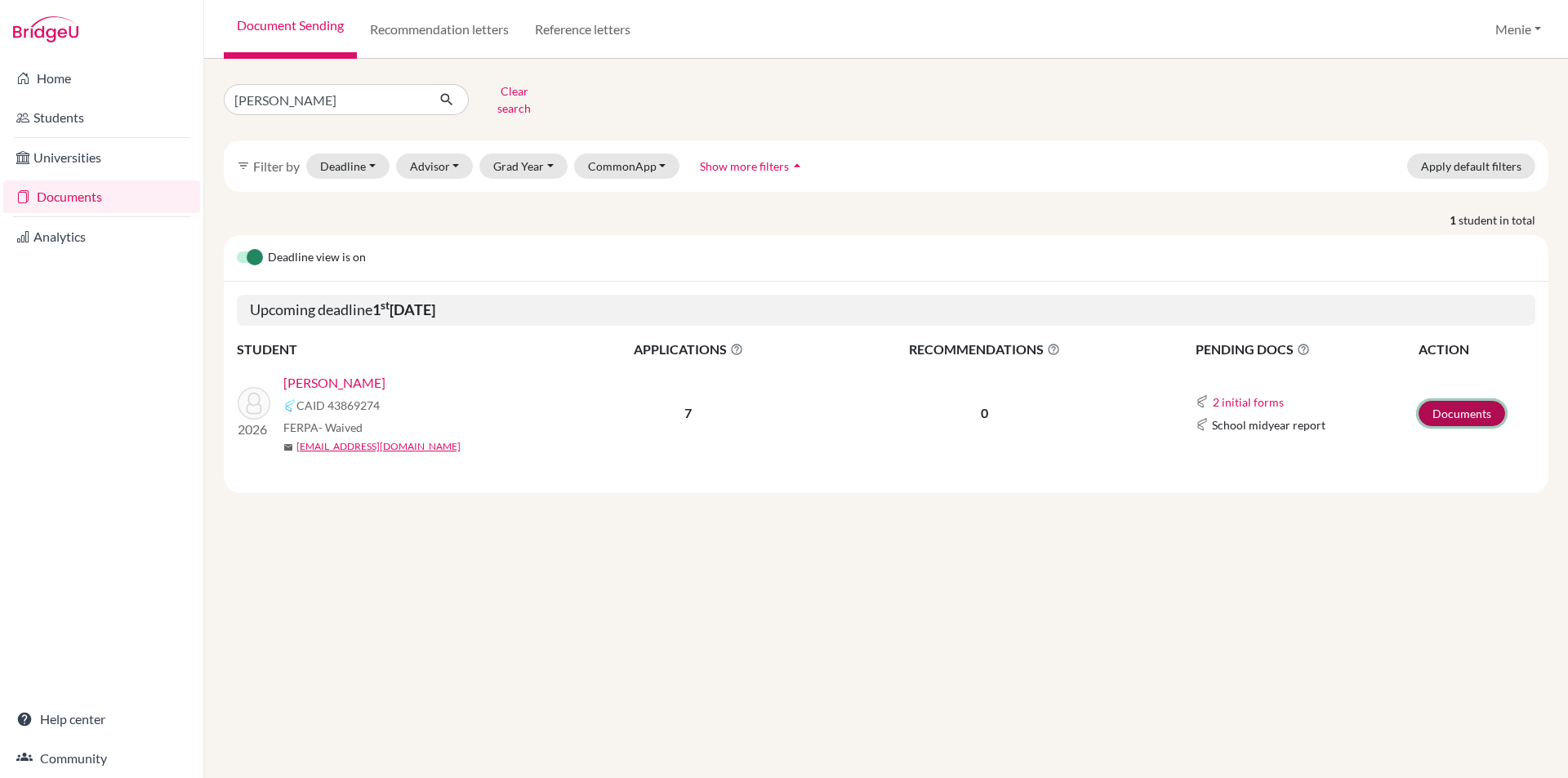
click at [1469, 402] on link "Documents" at bounding box center [1462, 414] width 86 height 26
drag, startPoint x: 322, startPoint y: 101, endPoint x: -319, endPoint y: 107, distance: 641.0
click at [0, 107] on html "Home Students Universities Documents Analytics Help center Community Document S…" at bounding box center [784, 389] width 1568 height 778
type input "[PERSON_NAME]"
click at [455, 86] on button "submit" at bounding box center [446, 99] width 43 height 31
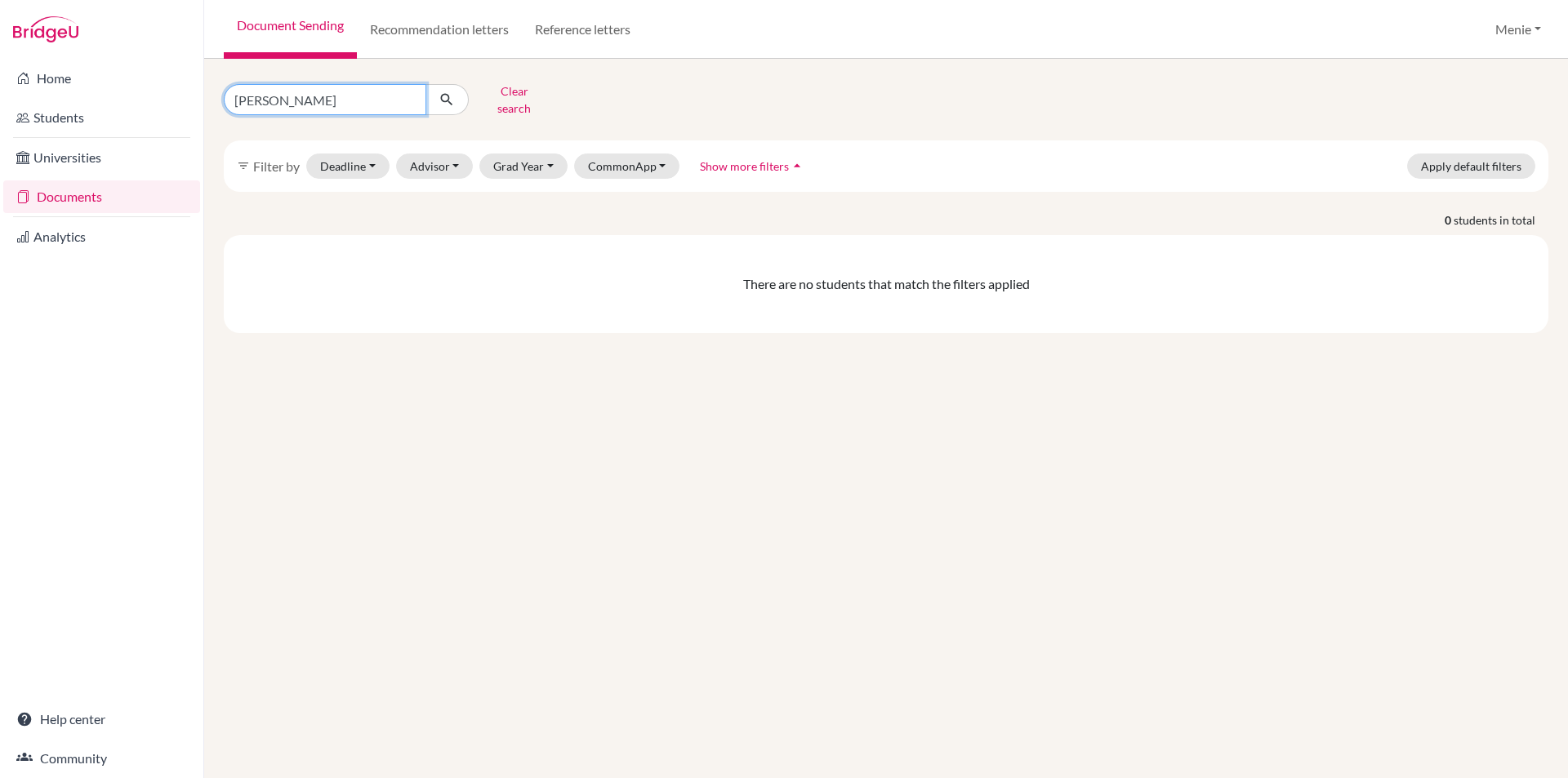
click at [292, 97] on input "[PERSON_NAME]" at bounding box center [325, 99] width 202 height 31
type input "Aanay"
click button "submit" at bounding box center [446, 99] width 43 height 31
click at [281, 101] on input "Aanay" at bounding box center [325, 99] width 202 height 31
type input "[PERSON_NAME]"
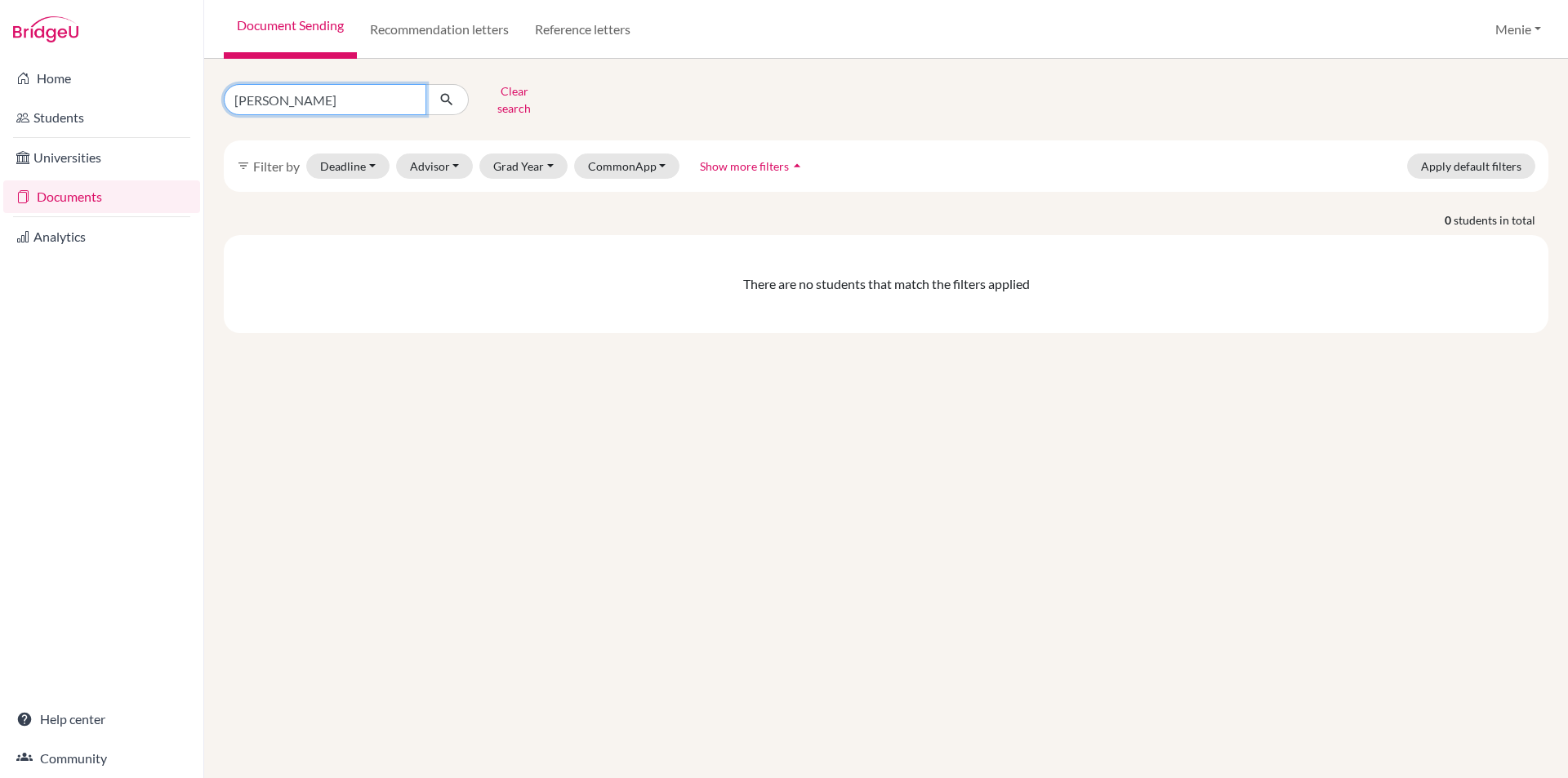
click button "submit" at bounding box center [446, 99] width 43 height 31
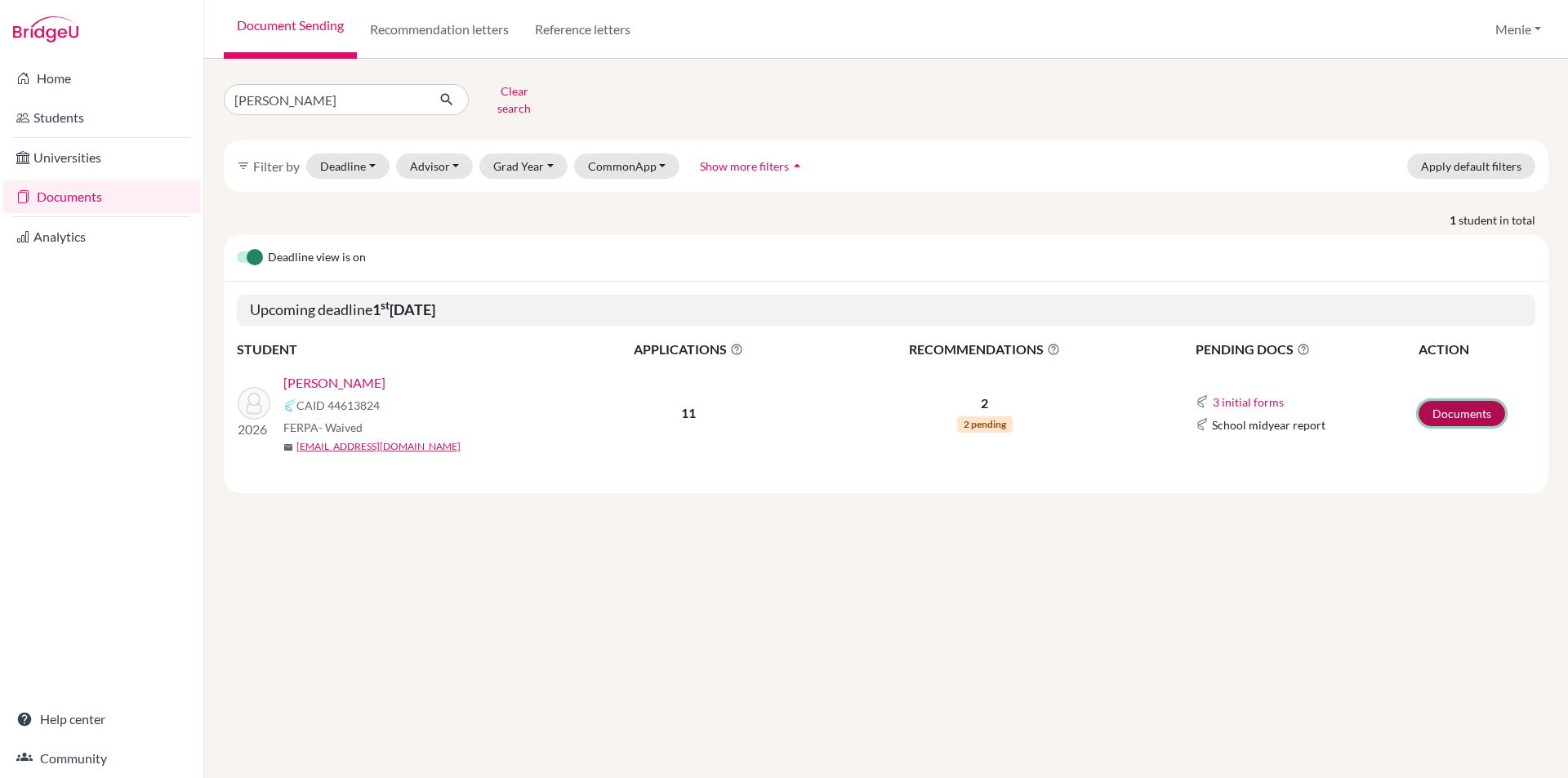
click at [1478, 401] on link "Documents" at bounding box center [1462, 414] width 86 height 26
drag, startPoint x: 299, startPoint y: 95, endPoint x: -280, endPoint y: 97, distance: 579.0
click at [0, 97] on html "Home Students Universities Documents Analytics Help center Community Document S…" at bounding box center [784, 389] width 1568 height 778
type input "[PERSON_NAME]"
click at [458, 97] on button "submit" at bounding box center [446, 99] width 43 height 31
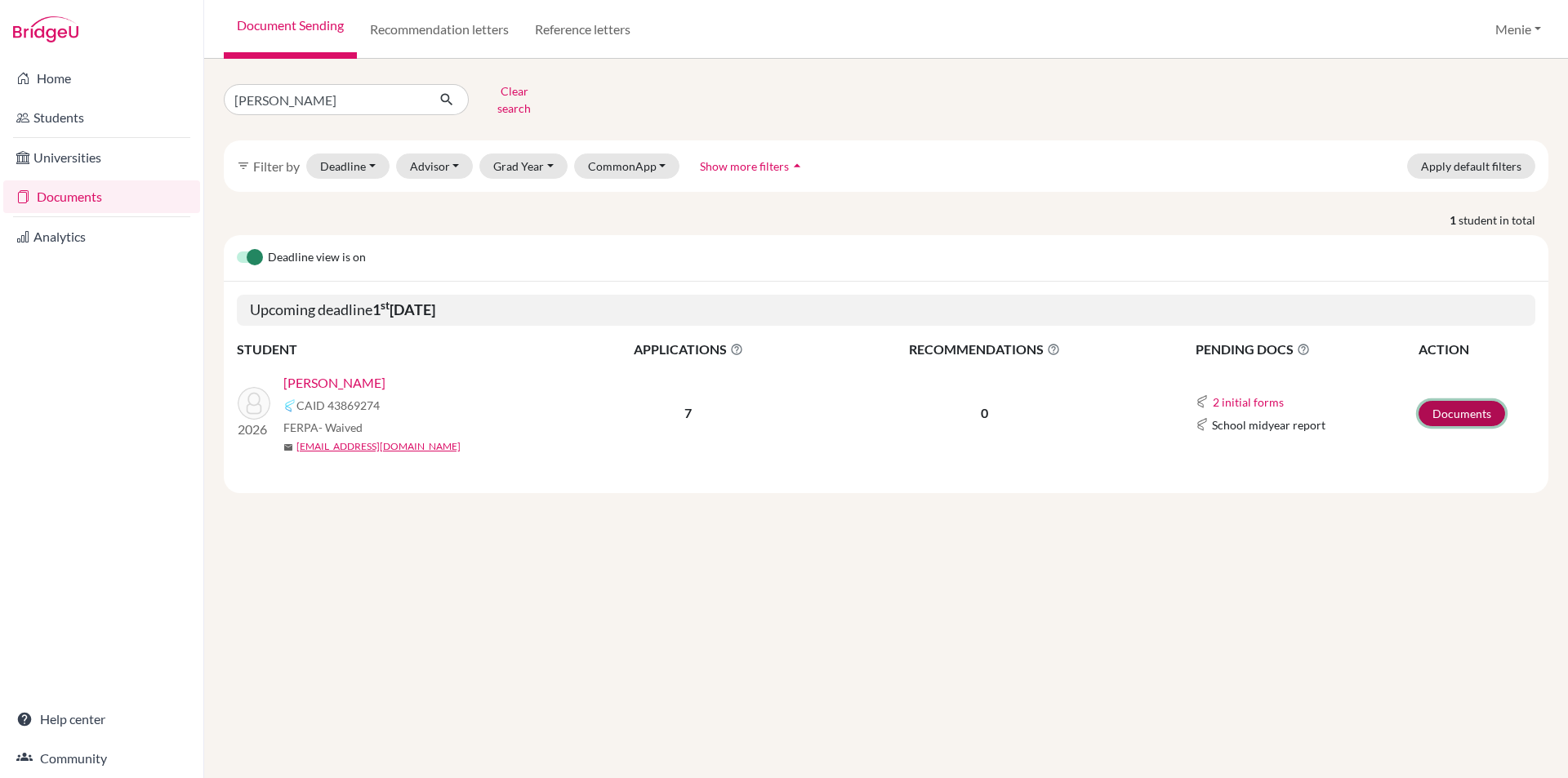
click at [1453, 401] on link "Documents" at bounding box center [1462, 414] width 86 height 26
drag, startPoint x: 206, startPoint y: 93, endPoint x: -94, endPoint y: 104, distance: 300.2
click at [0, 104] on html "Home Students Universities Documents Analytics Help center Community Document S…" at bounding box center [784, 389] width 1568 height 778
type input "Udi"
click button "submit" at bounding box center [446, 99] width 43 height 31
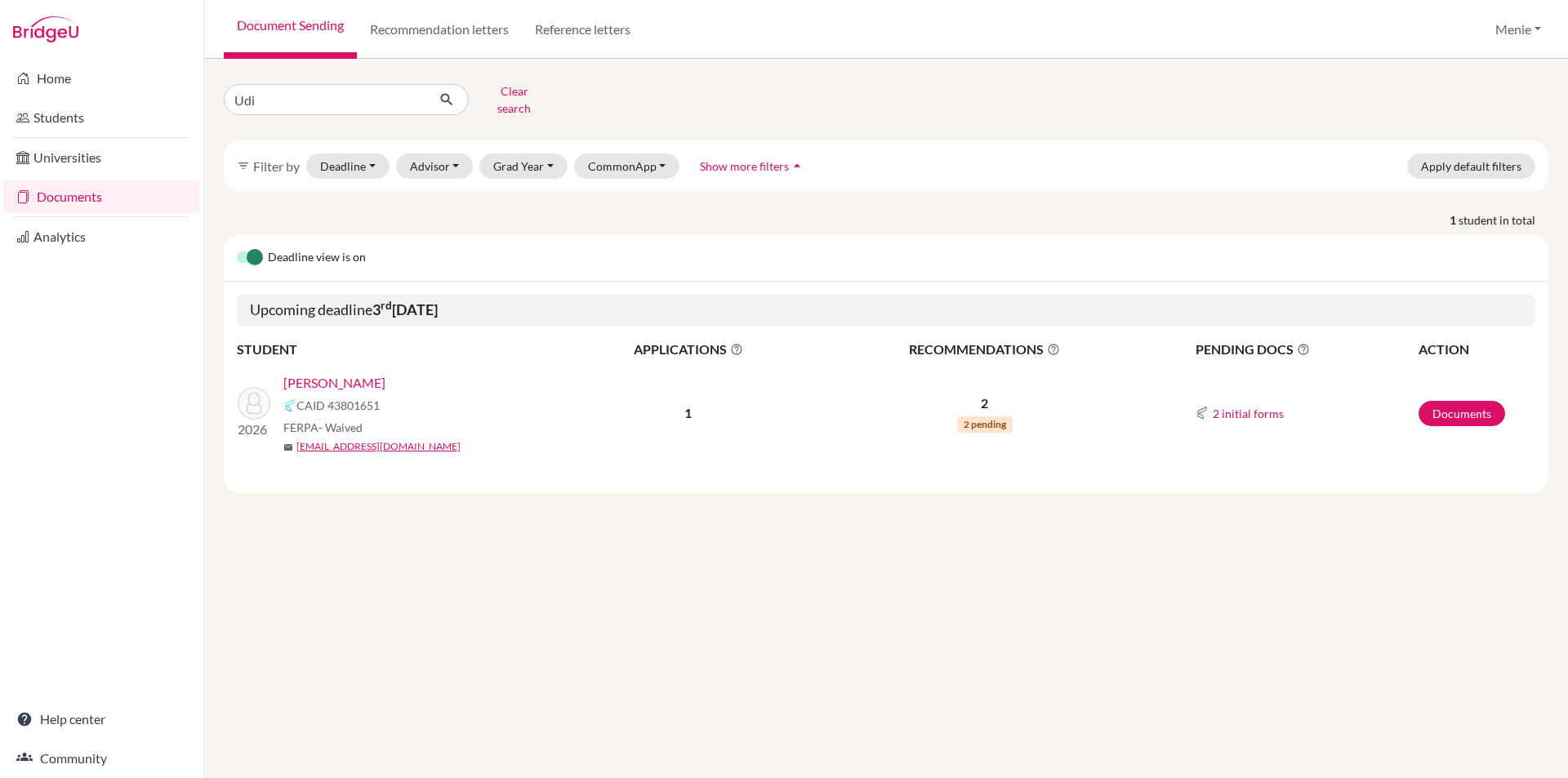
click at [1446, 387] on td "Documents" at bounding box center [1476, 414] width 118 height 107
click at [1447, 401] on link "Documents" at bounding box center [1462, 414] width 86 height 26
